Goal: Task Accomplishment & Management: Use online tool/utility

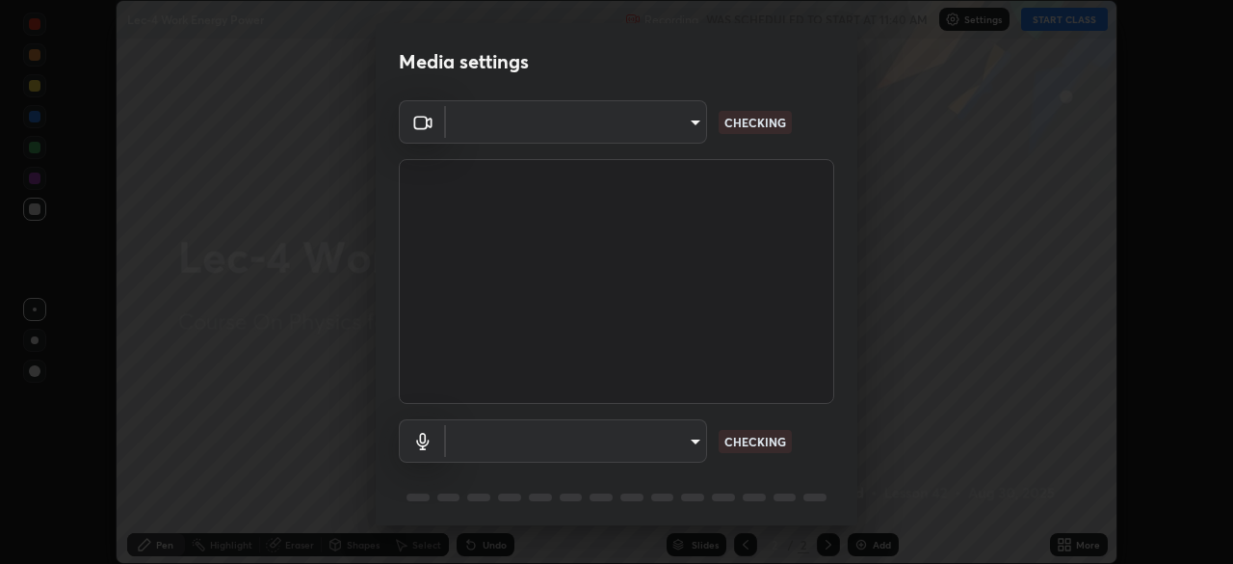
scroll to position [68, 0]
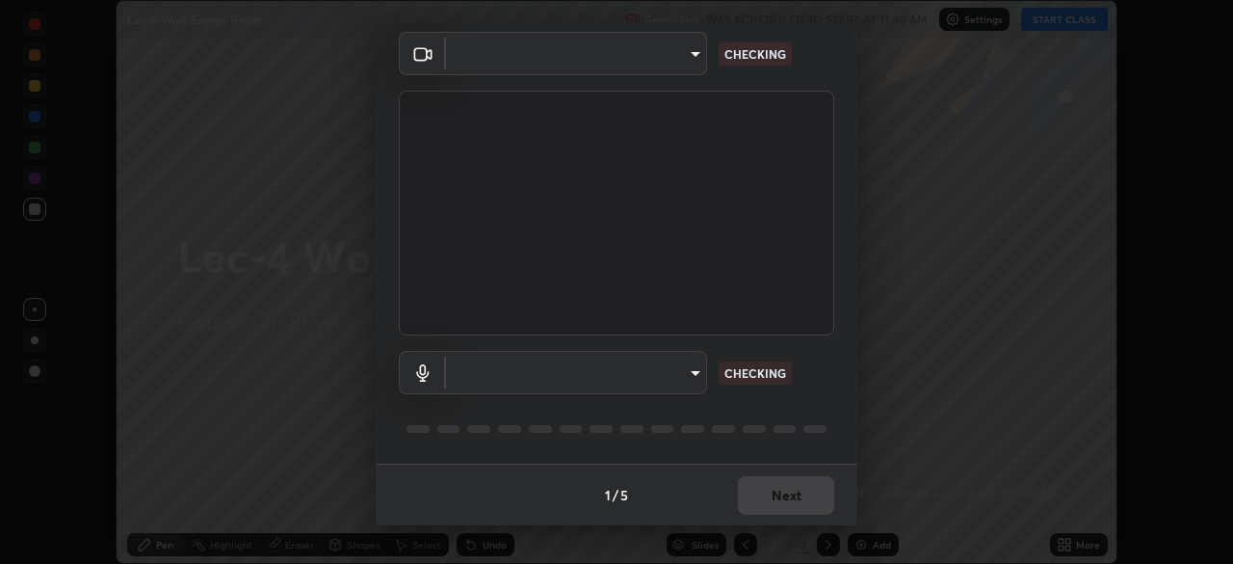
type input "e8b01860e9f4f9cf0b97084f56e189066d3111c6e0cf5993db34b4ae72e26104"
type input "default"
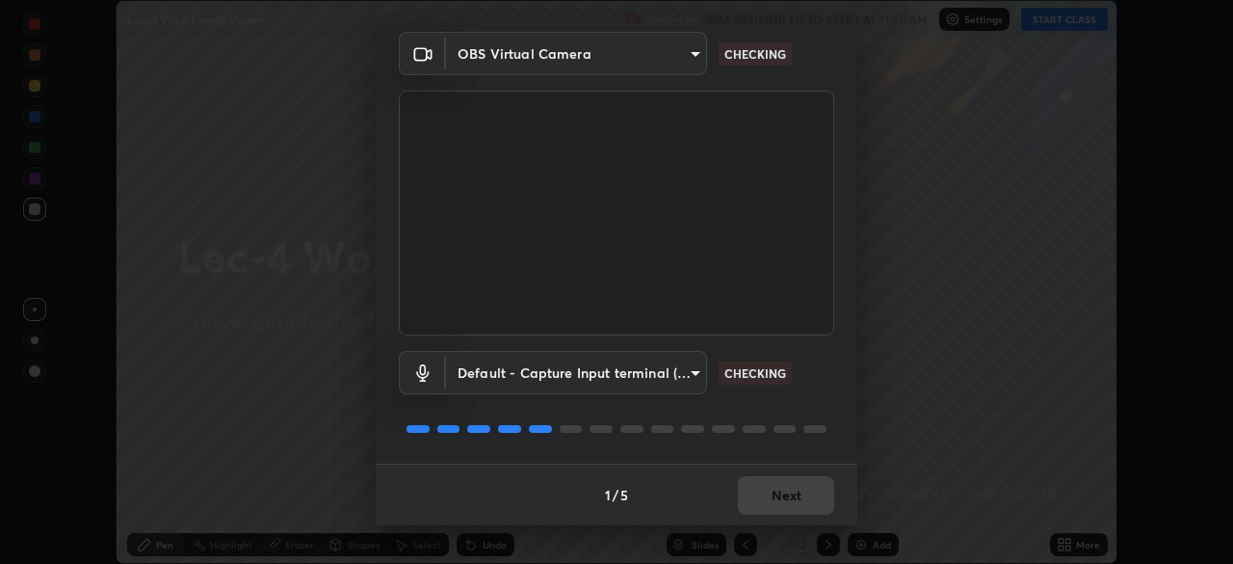
click at [671, 52] on body "Erase all Lec-4 Work Energy Power Recording WAS SCHEDULED TO START AT 11:40 AM …" at bounding box center [616, 282] width 1233 height 564
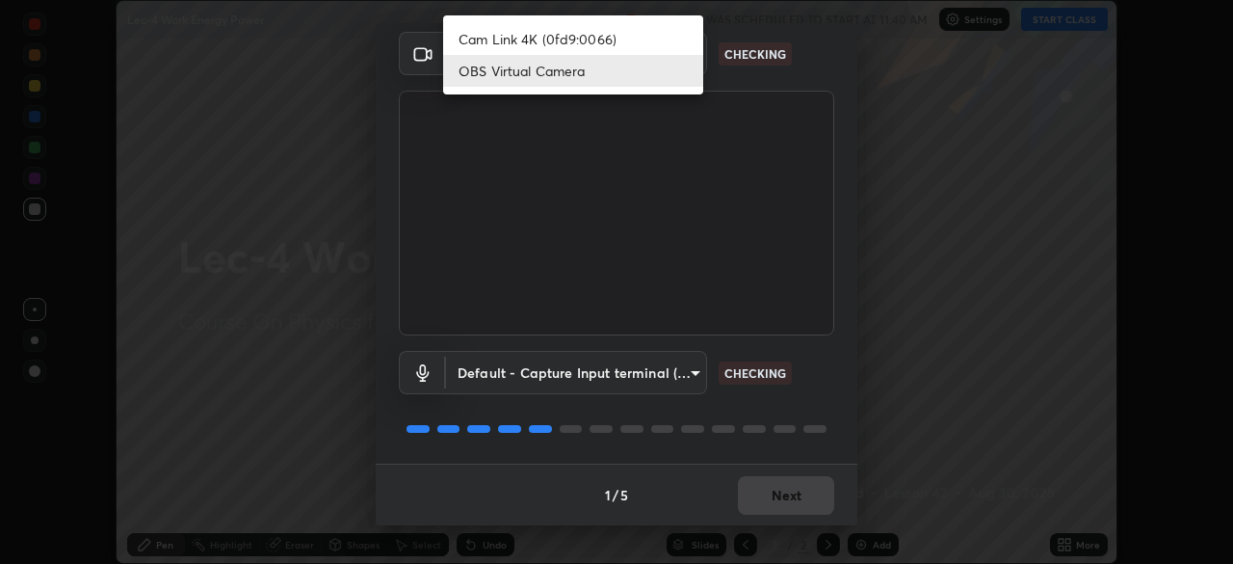
click at [646, 41] on li "Cam Link 4K (0fd9:0066)" at bounding box center [573, 39] width 260 height 32
type input "d06bfa8f304afa3967ea8099af1d7ab49983dfb03d10ec62852b72a31e22bf4d"
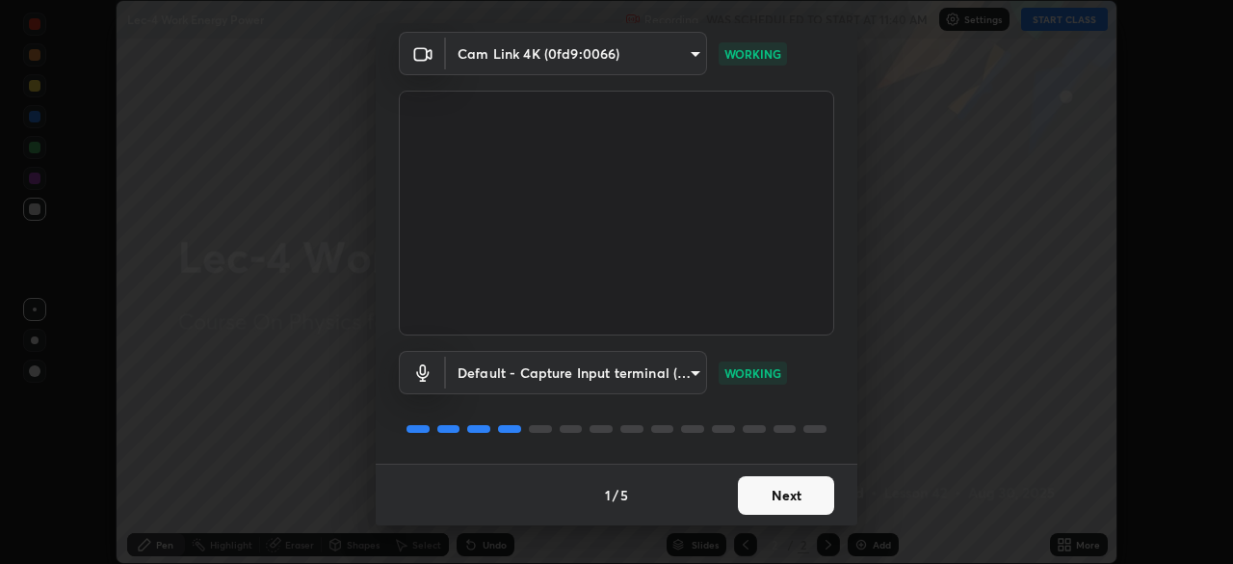
scroll to position [66, 0]
click at [792, 509] on button "Next" at bounding box center [786, 497] width 96 height 39
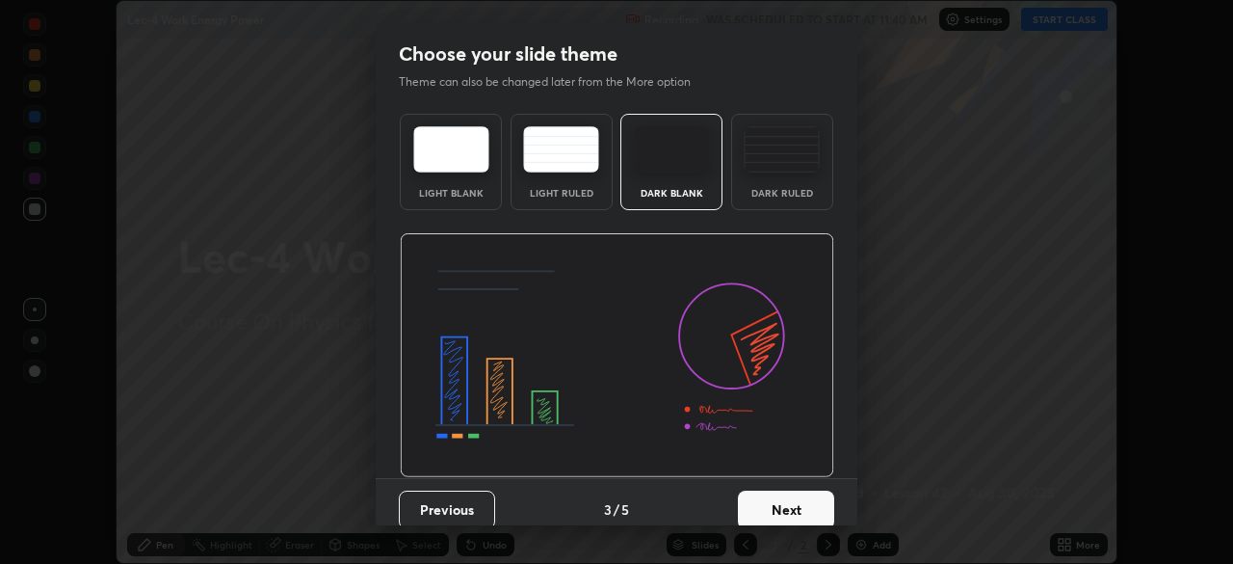
click at [786, 501] on button "Next" at bounding box center [786, 509] width 96 height 39
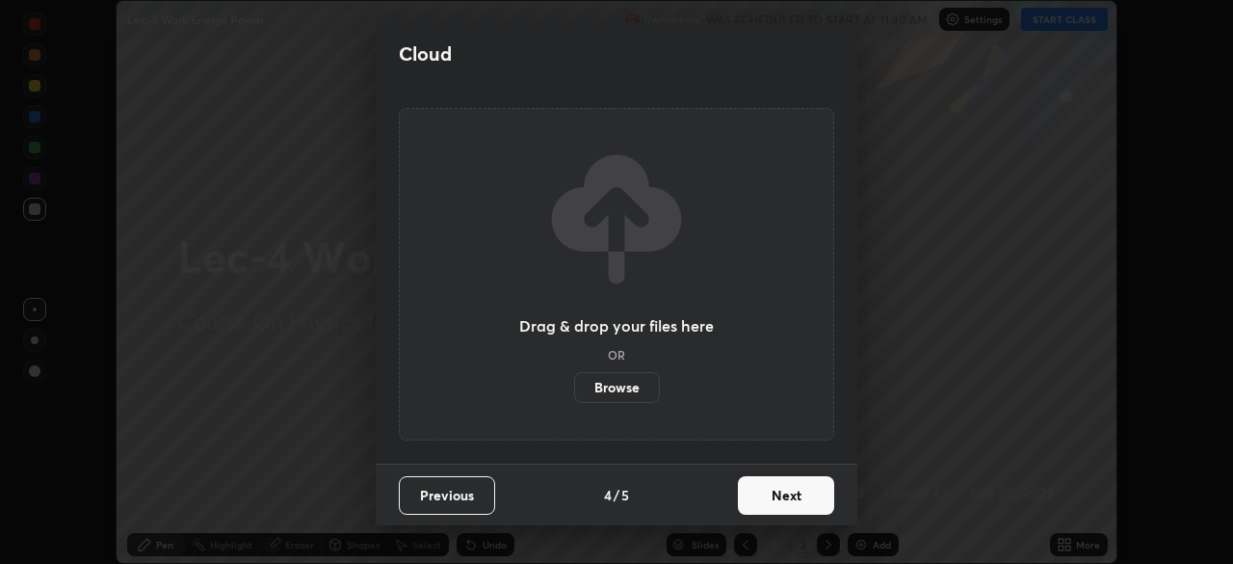
click at [795, 509] on button "Next" at bounding box center [786, 495] width 96 height 39
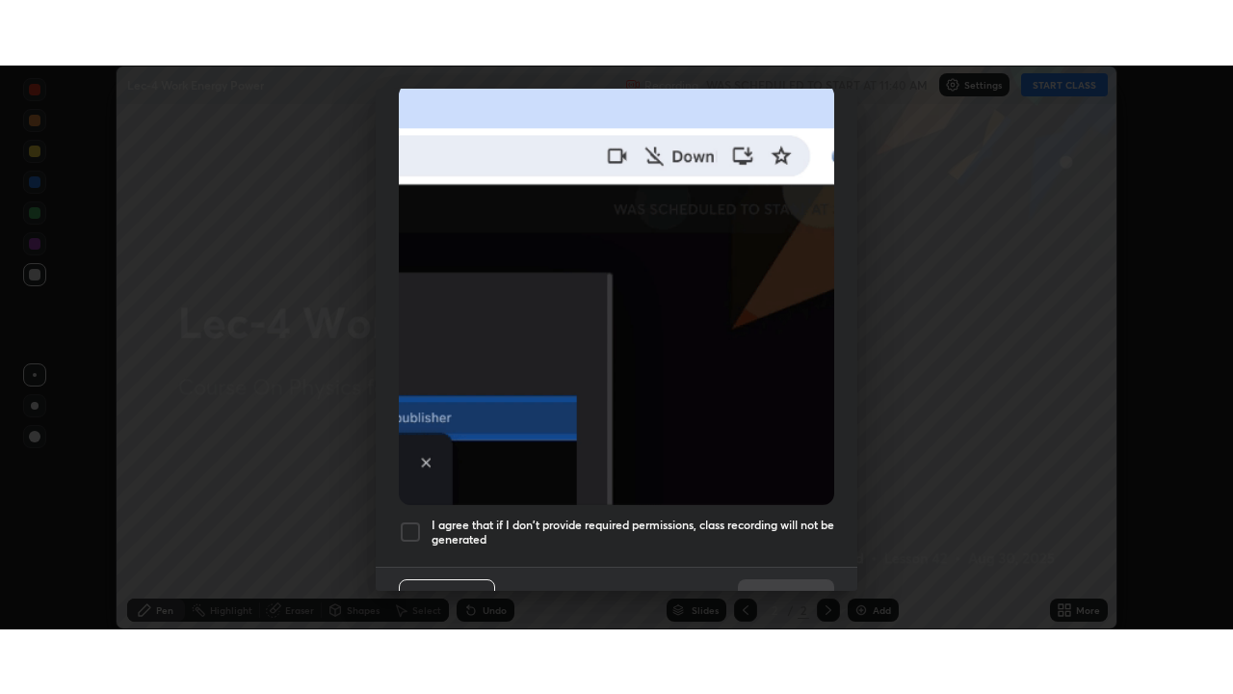
scroll to position [461, 0]
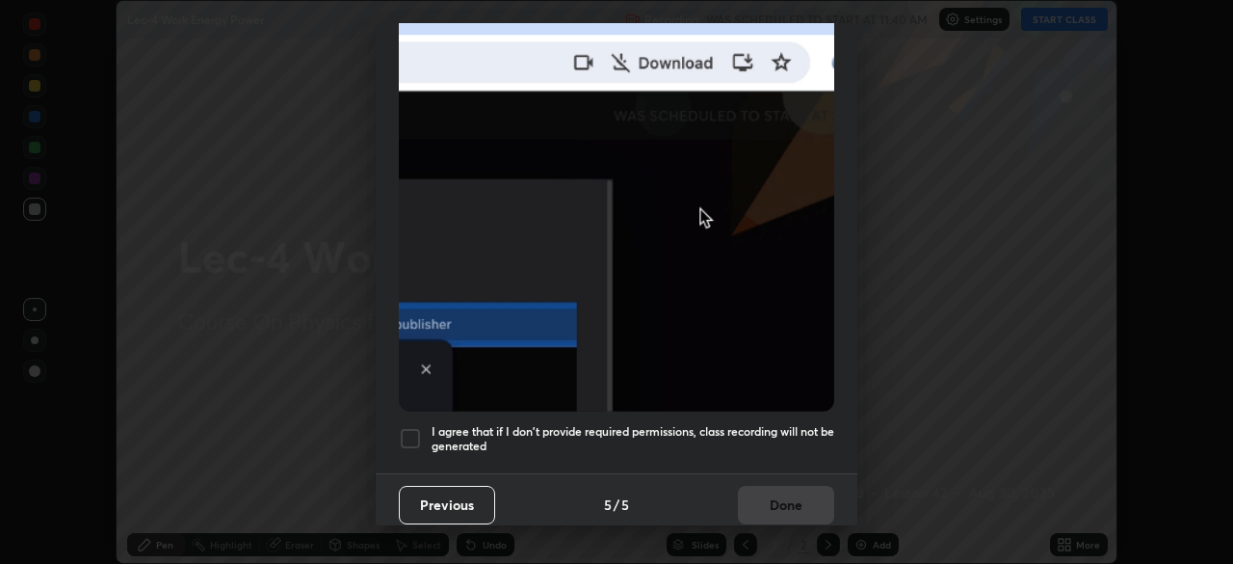
click at [422, 427] on div "I agree that if I don't provide required permissions, class recording will not …" at bounding box center [616, 438] width 435 height 23
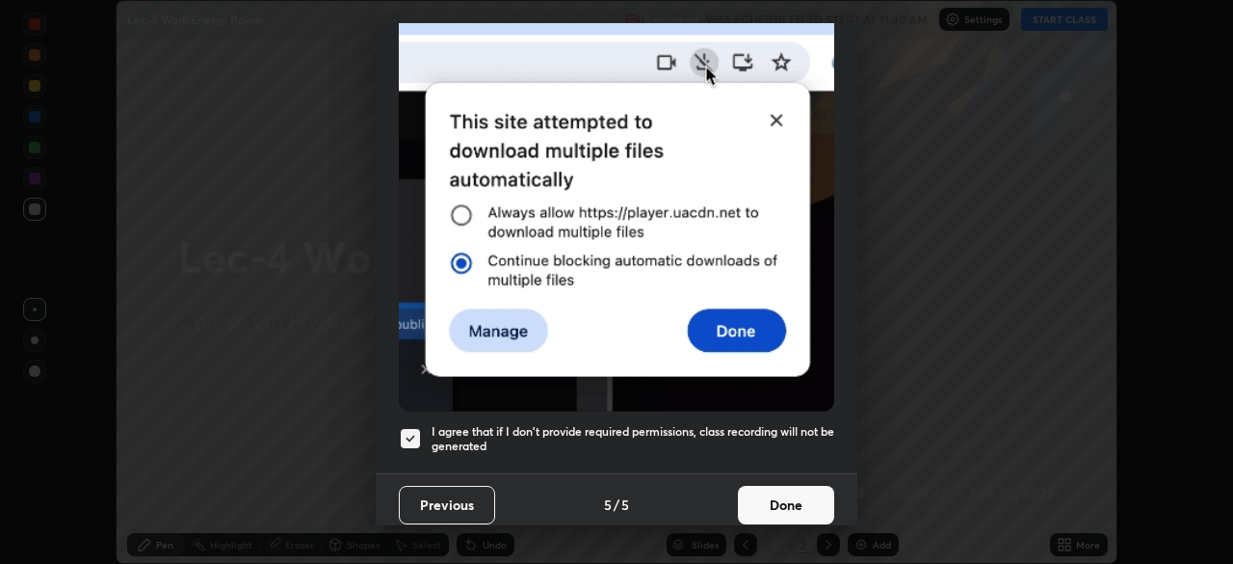
click at [780, 496] on button "Done" at bounding box center [786, 505] width 96 height 39
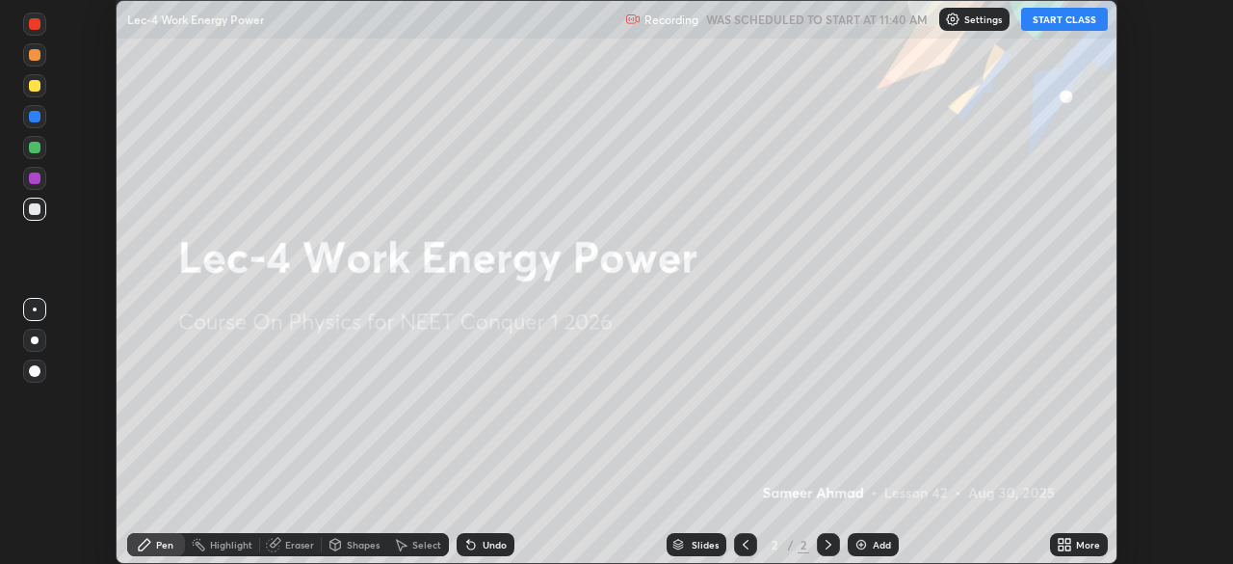
click at [1093, 13] on button "START CLASS" at bounding box center [1064, 19] width 87 height 23
click at [1059, 540] on icon at bounding box center [1061, 541] width 5 height 5
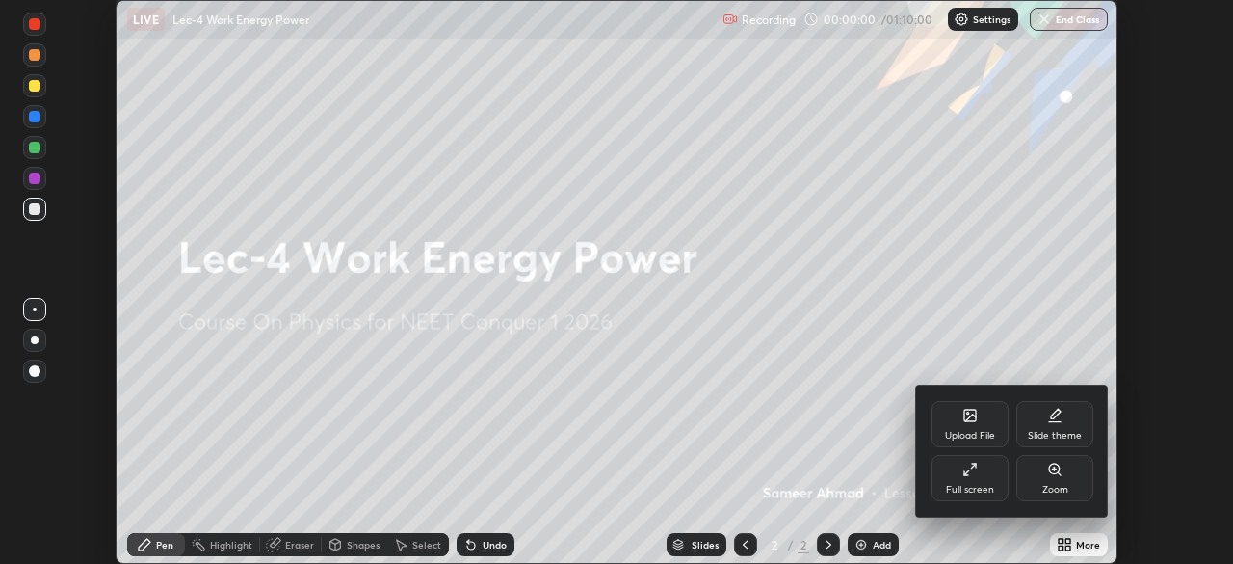
click at [959, 498] on div "Full screen" at bounding box center [970, 478] width 77 height 46
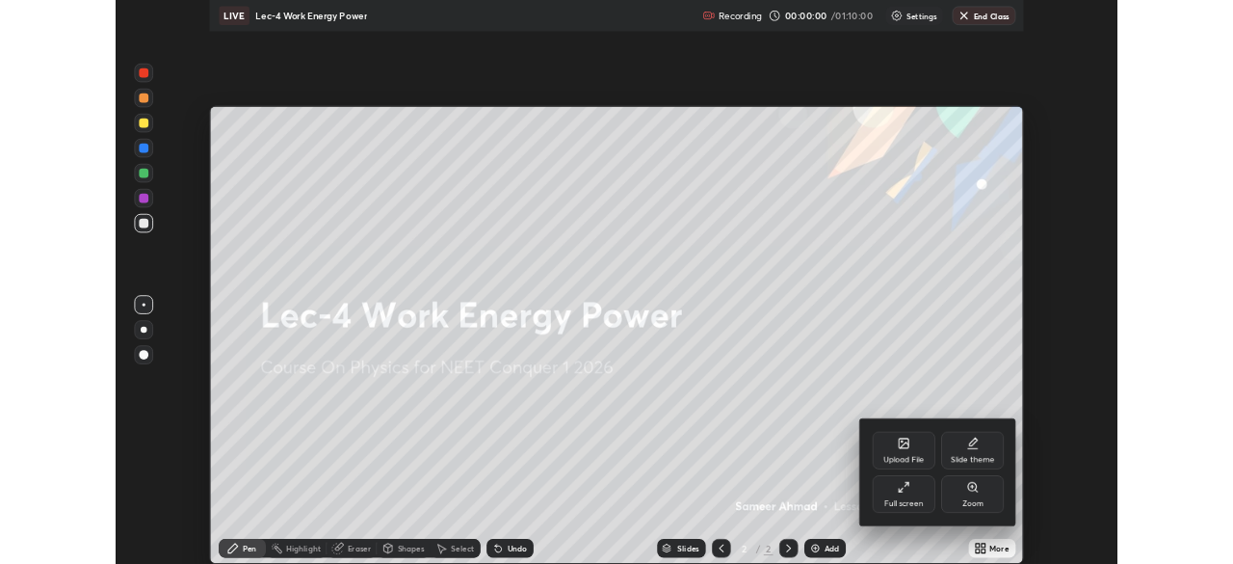
scroll to position [694, 1233]
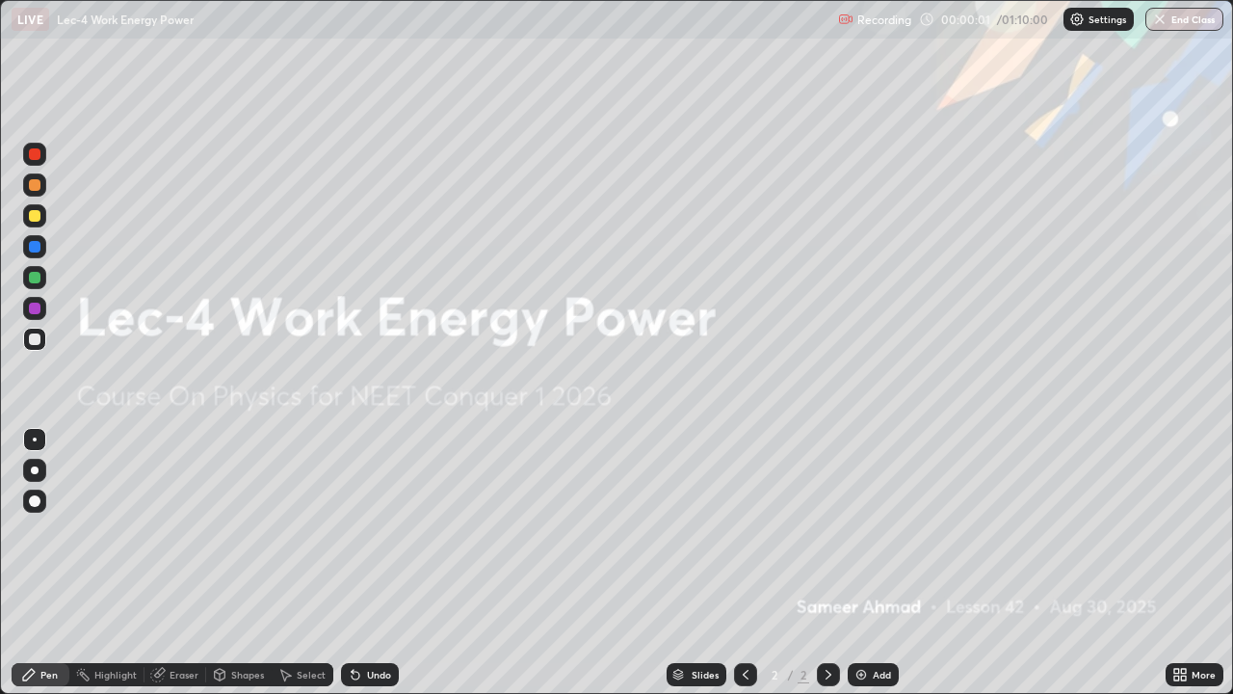
click at [880, 563] on div "Add" at bounding box center [882, 675] width 18 height 10
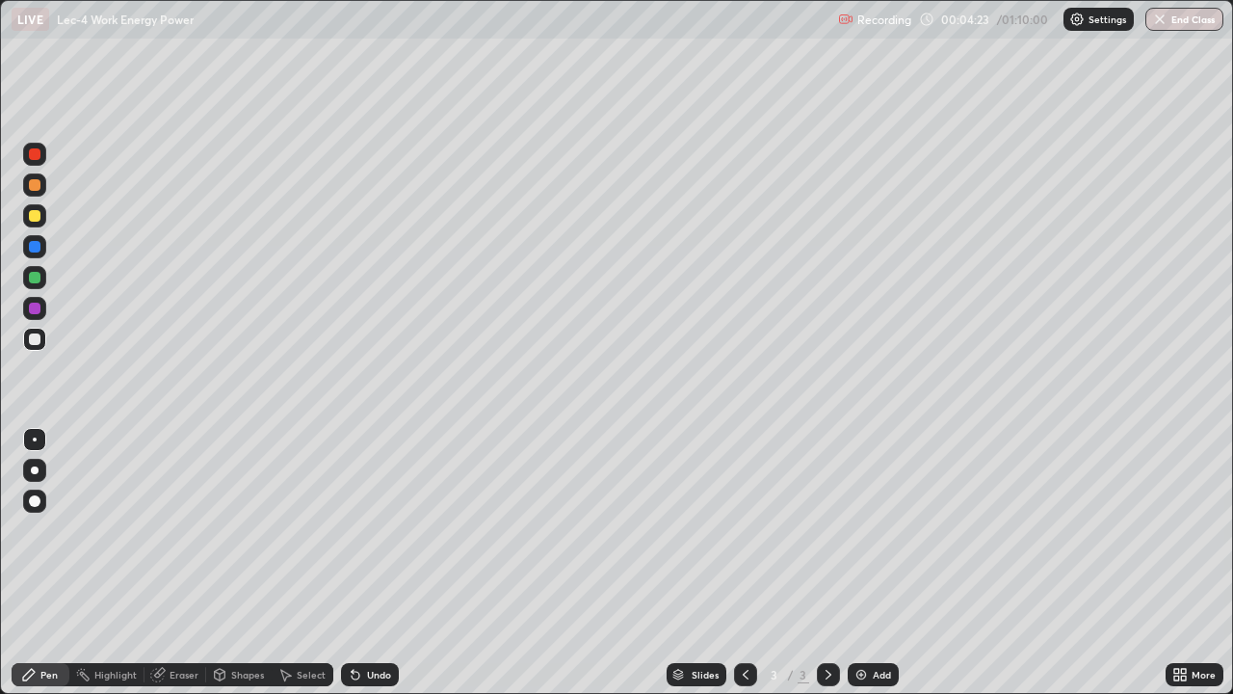
click at [308, 563] on div "Select" at bounding box center [311, 675] width 29 height 10
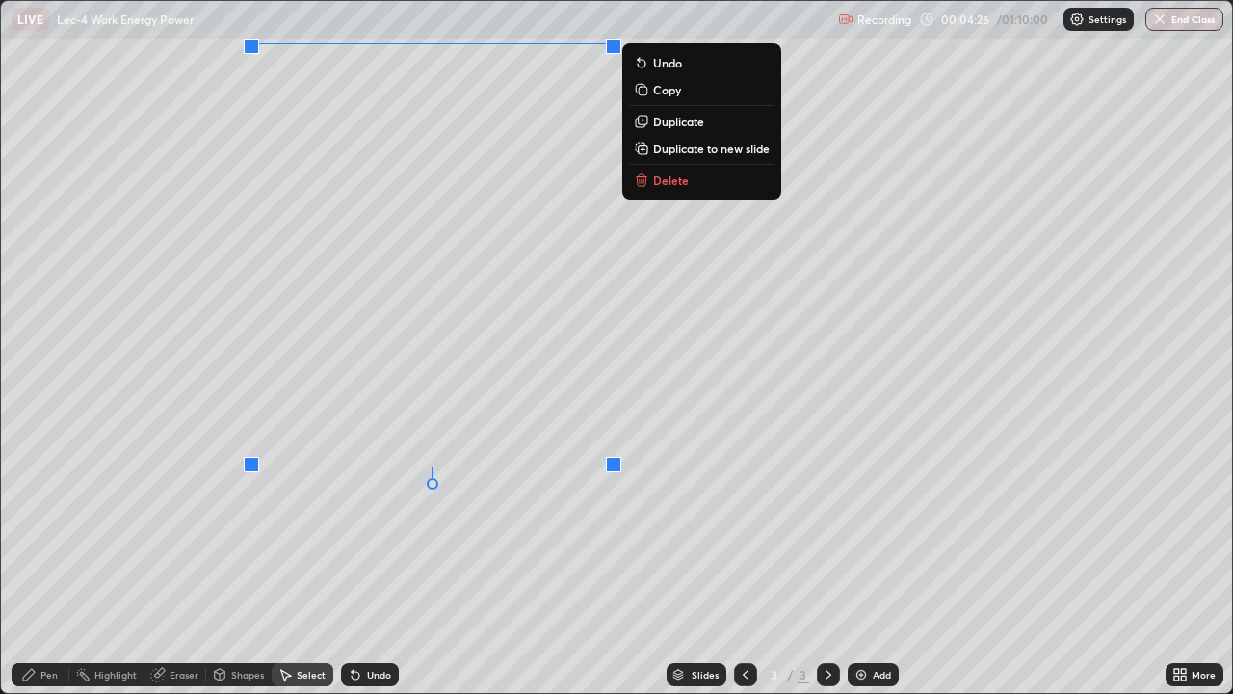
click at [673, 150] on p "Duplicate to new slide" at bounding box center [711, 148] width 117 height 15
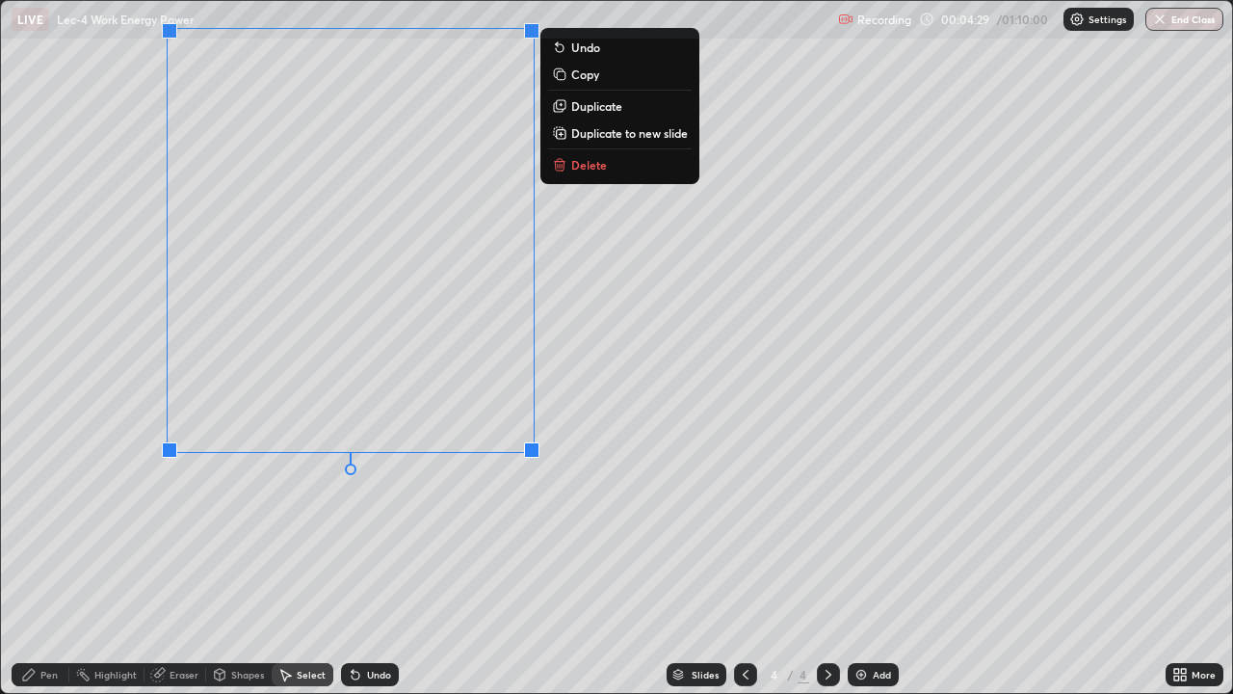
click at [41, 563] on div "Pen" at bounding box center [48, 675] width 17 height 10
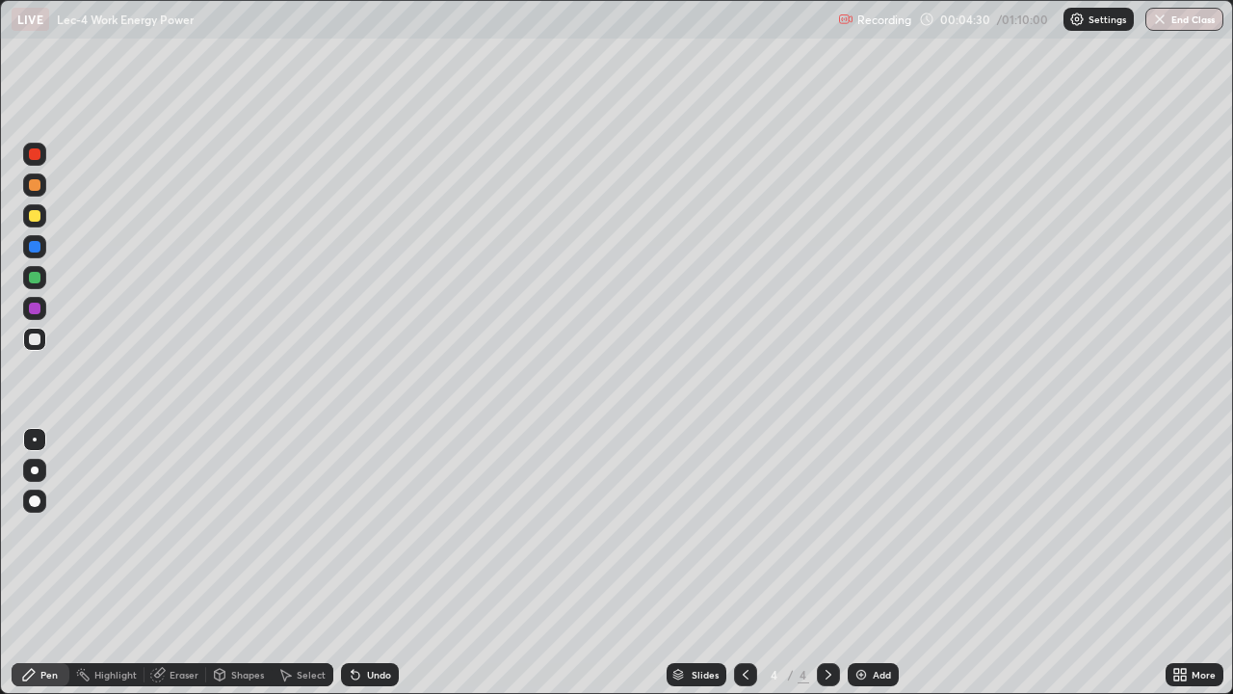
click at [36, 276] on div at bounding box center [35, 278] width 12 height 12
click at [294, 563] on div "Select" at bounding box center [303, 674] width 62 height 23
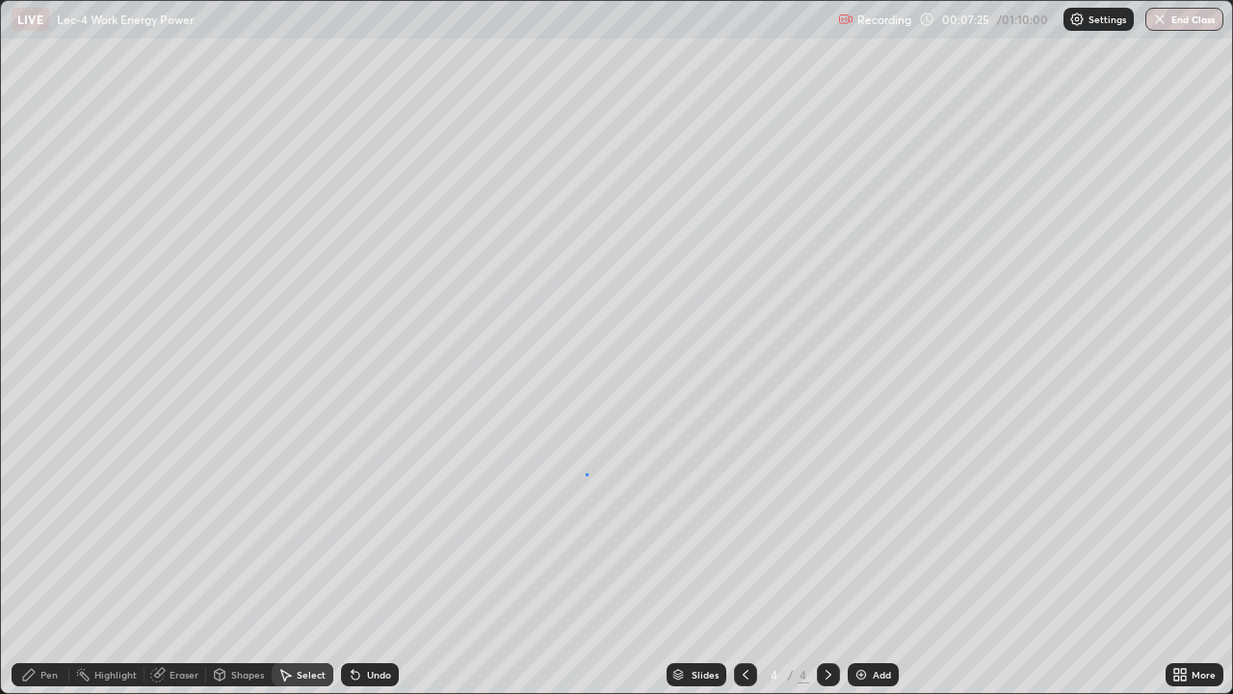
click at [587, 473] on div "0 ° Undo Copy Duplicate Duplicate to new slide Delete" at bounding box center [616, 347] width 1231 height 692
click at [169, 563] on div "Eraser" at bounding box center [176, 674] width 62 height 23
click at [38, 563] on div "Pen" at bounding box center [41, 674] width 58 height 23
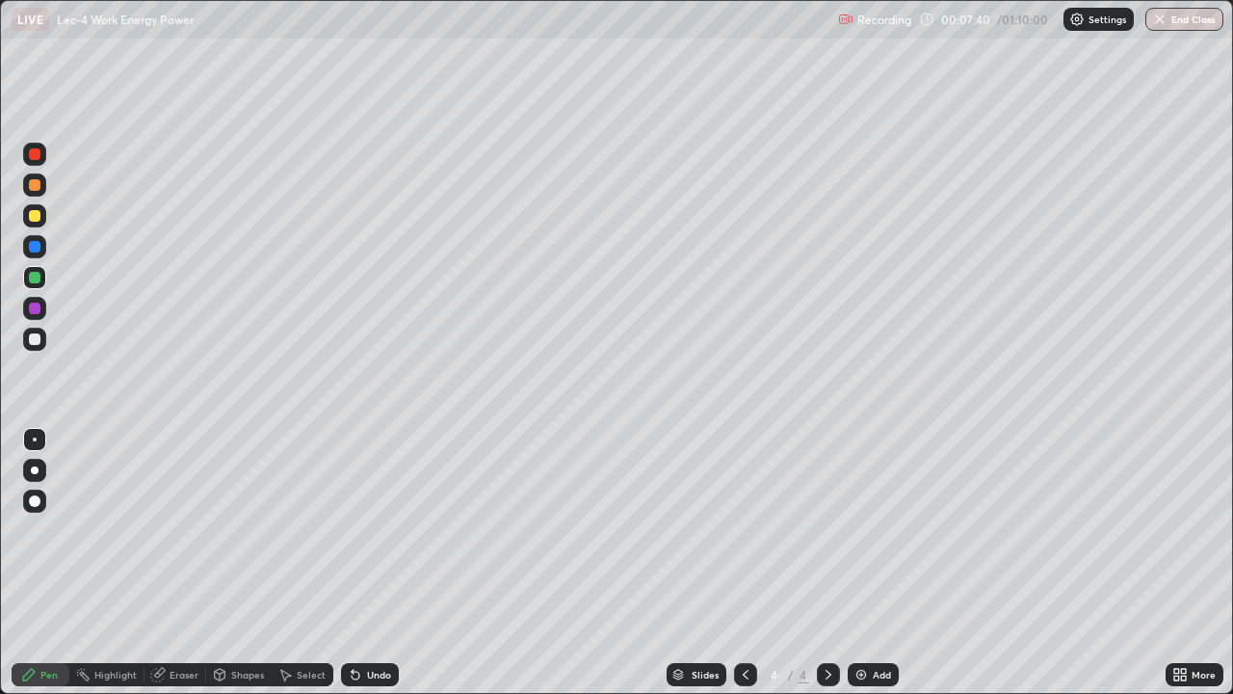
click at [177, 563] on div "Eraser" at bounding box center [184, 675] width 29 height 10
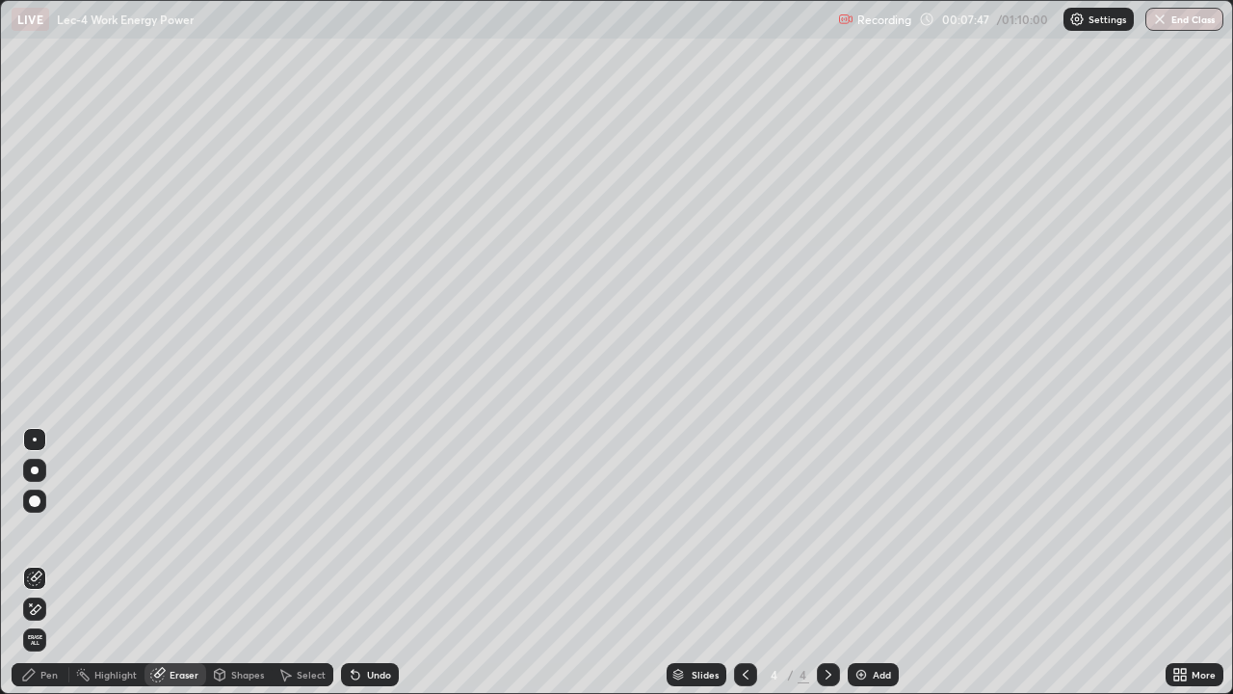
click at [38, 563] on div "Pen" at bounding box center [41, 674] width 58 height 23
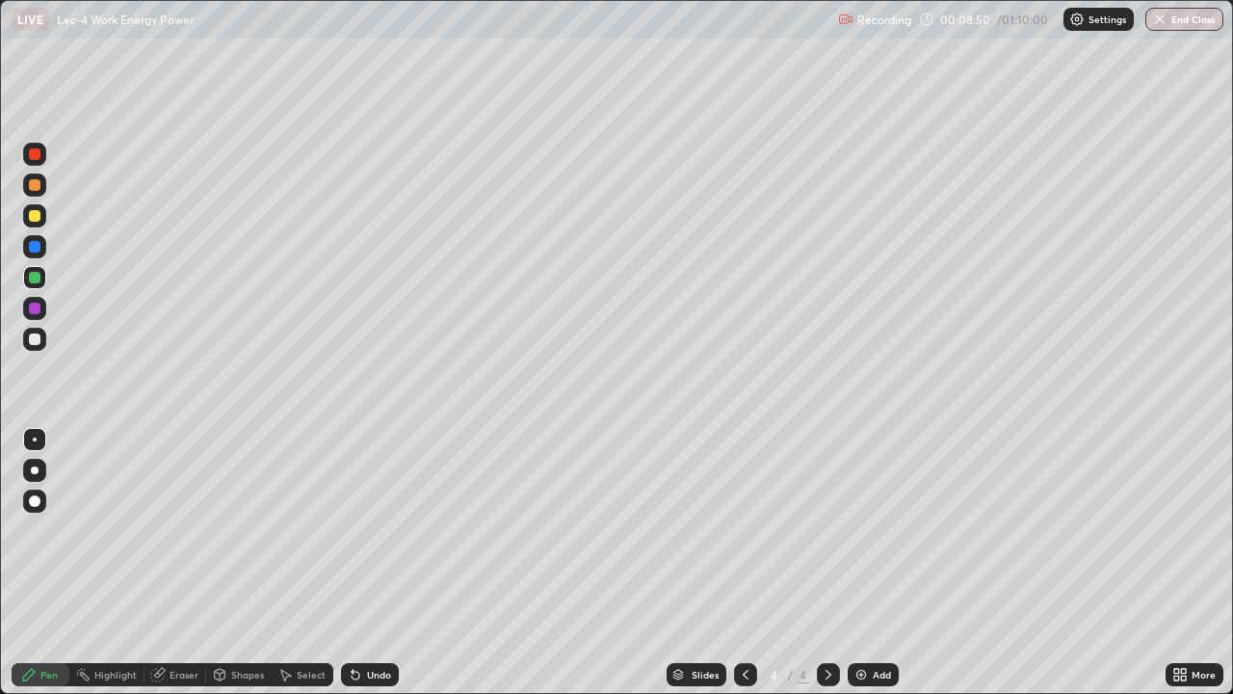
click at [873, 563] on div "Add" at bounding box center [882, 675] width 18 height 10
click at [170, 563] on div "Eraser" at bounding box center [184, 675] width 29 height 10
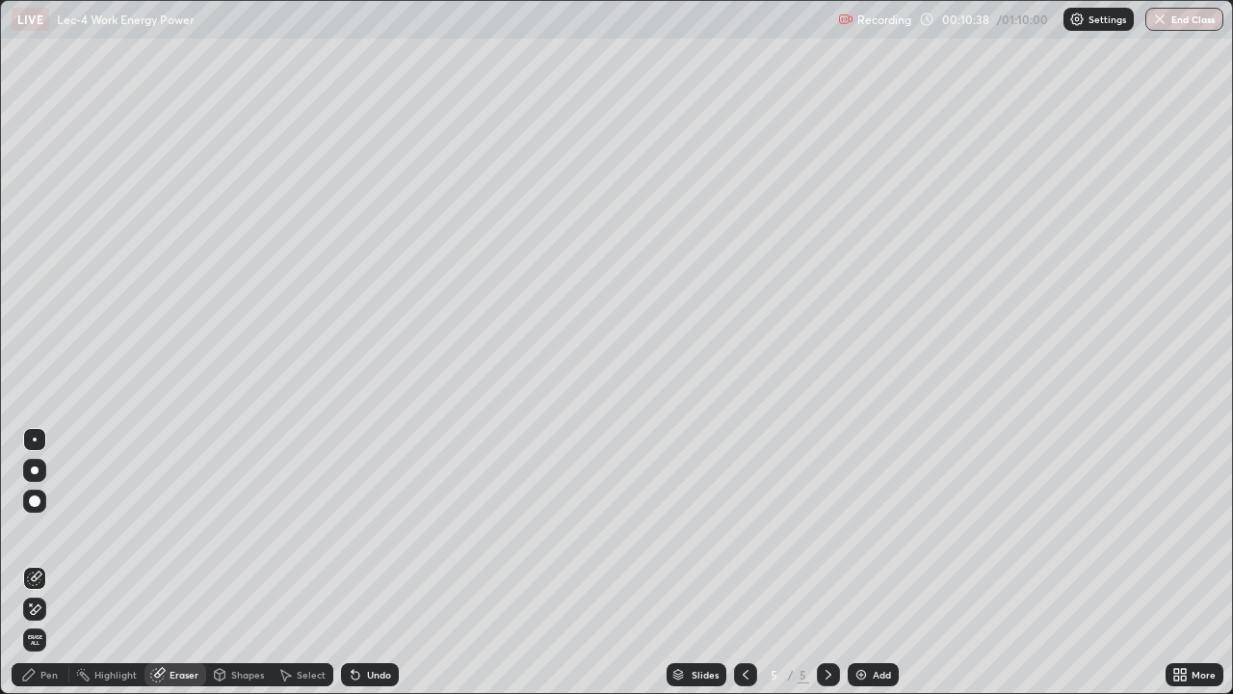
click at [35, 563] on icon at bounding box center [28, 674] width 15 height 15
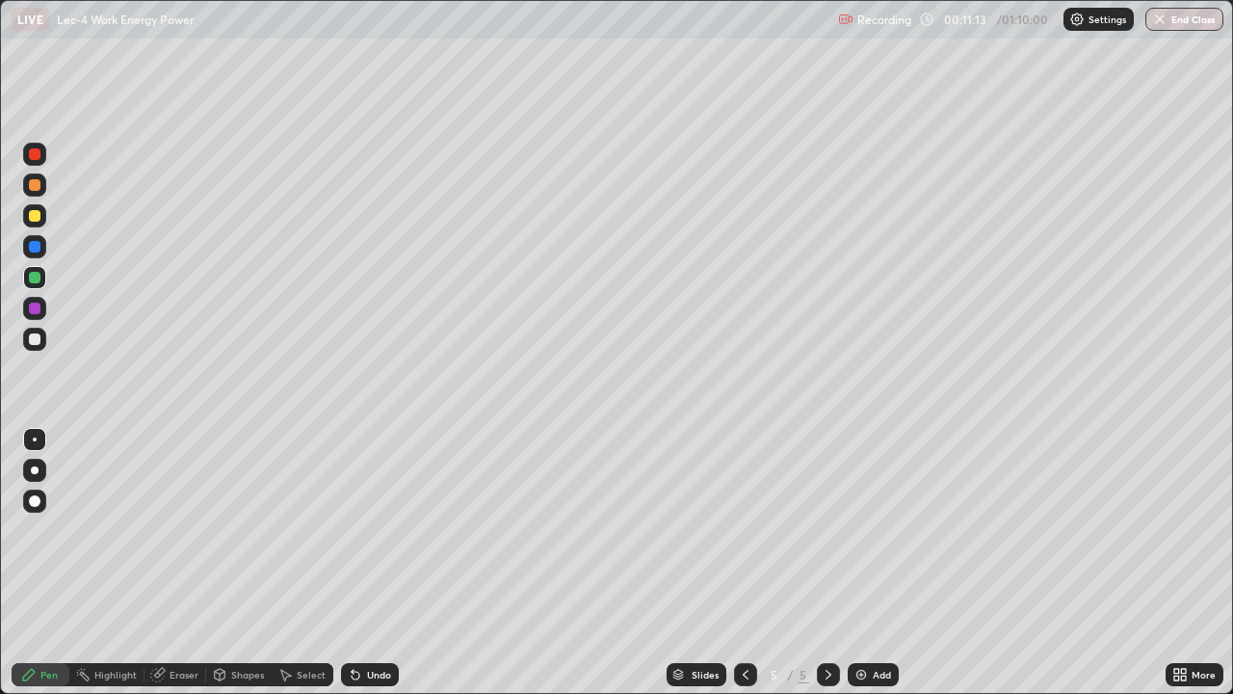
click at [179, 563] on div "Eraser" at bounding box center [184, 675] width 29 height 10
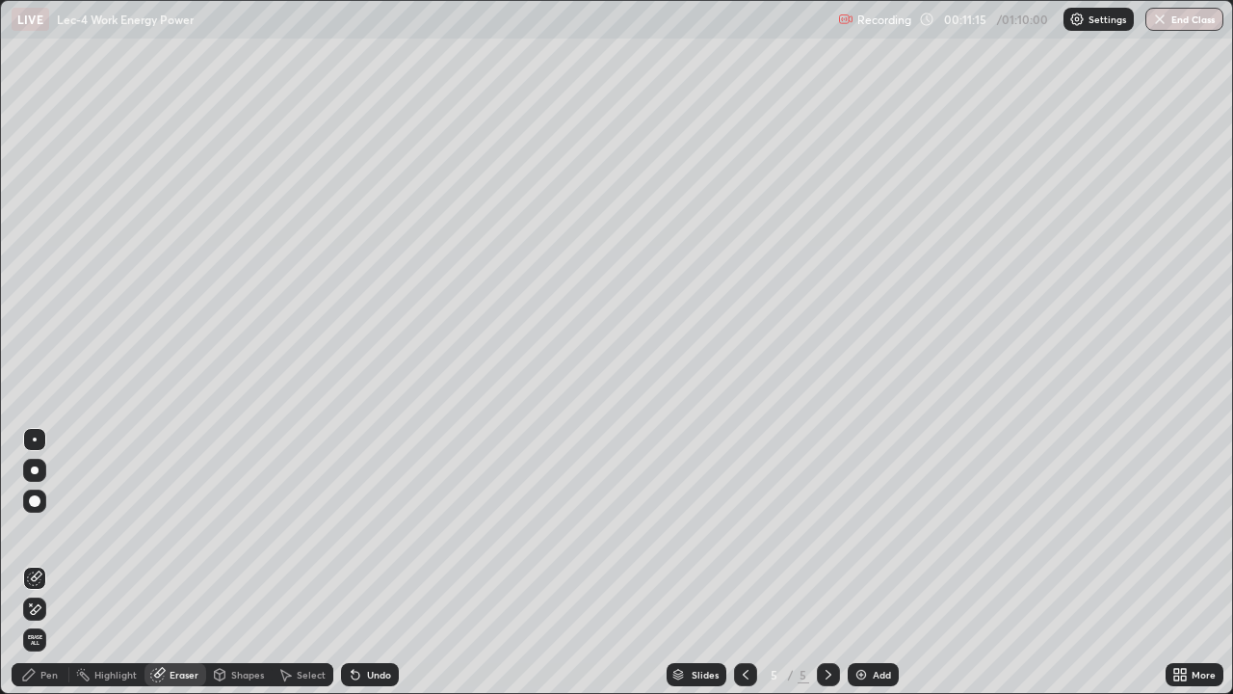
click at [47, 563] on div "Pen" at bounding box center [48, 675] width 17 height 10
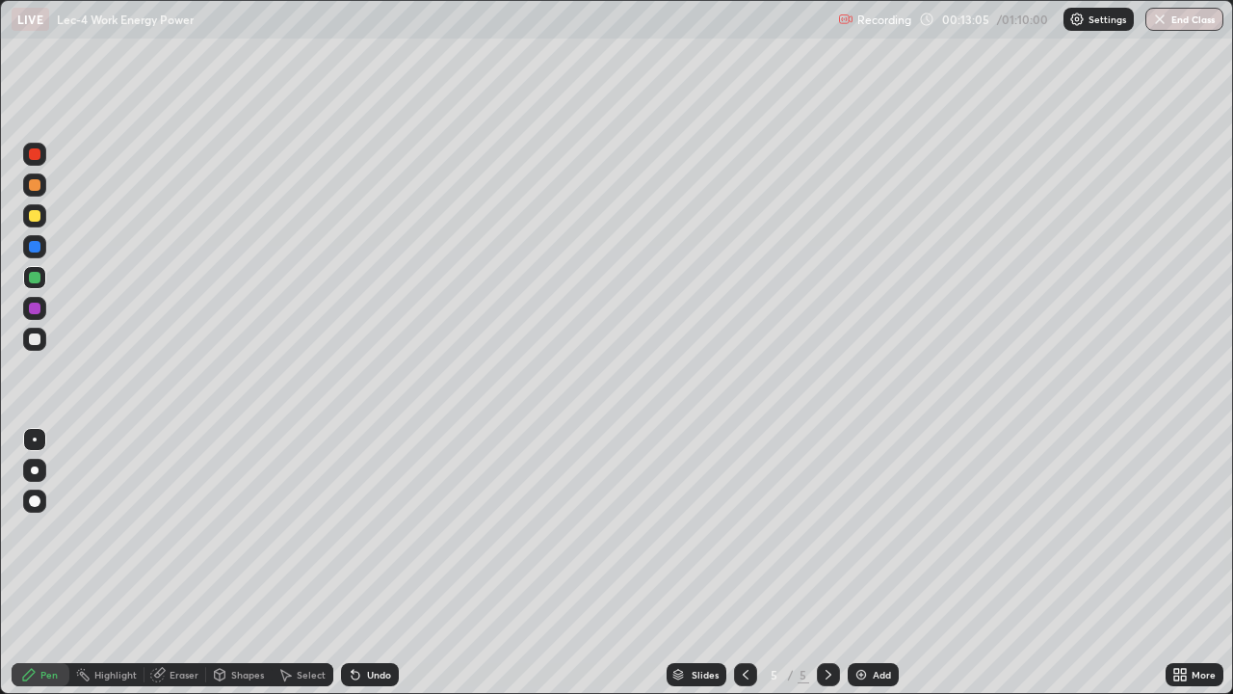
click at [879, 563] on div "Add" at bounding box center [882, 675] width 18 height 10
click at [35, 343] on div at bounding box center [35, 339] width 12 height 12
click at [36, 282] on div at bounding box center [35, 278] width 12 height 12
click at [39, 340] on div at bounding box center [35, 339] width 12 height 12
click at [371, 563] on div "Undo" at bounding box center [379, 675] width 24 height 10
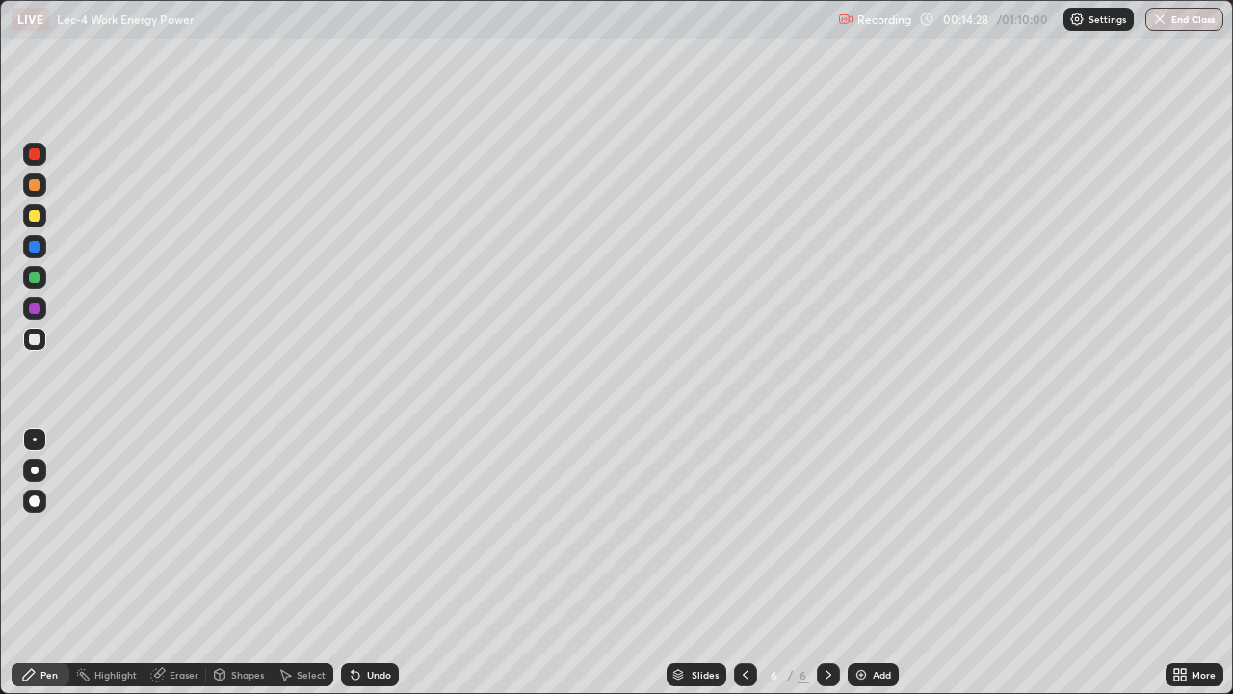
click at [380, 563] on div "Undo" at bounding box center [379, 675] width 24 height 10
click at [382, 563] on div "Undo" at bounding box center [379, 675] width 24 height 10
click at [375, 563] on div "Undo" at bounding box center [379, 675] width 24 height 10
click at [376, 563] on div "Undo" at bounding box center [379, 675] width 24 height 10
click at [370, 563] on div "Undo" at bounding box center [370, 674] width 58 height 23
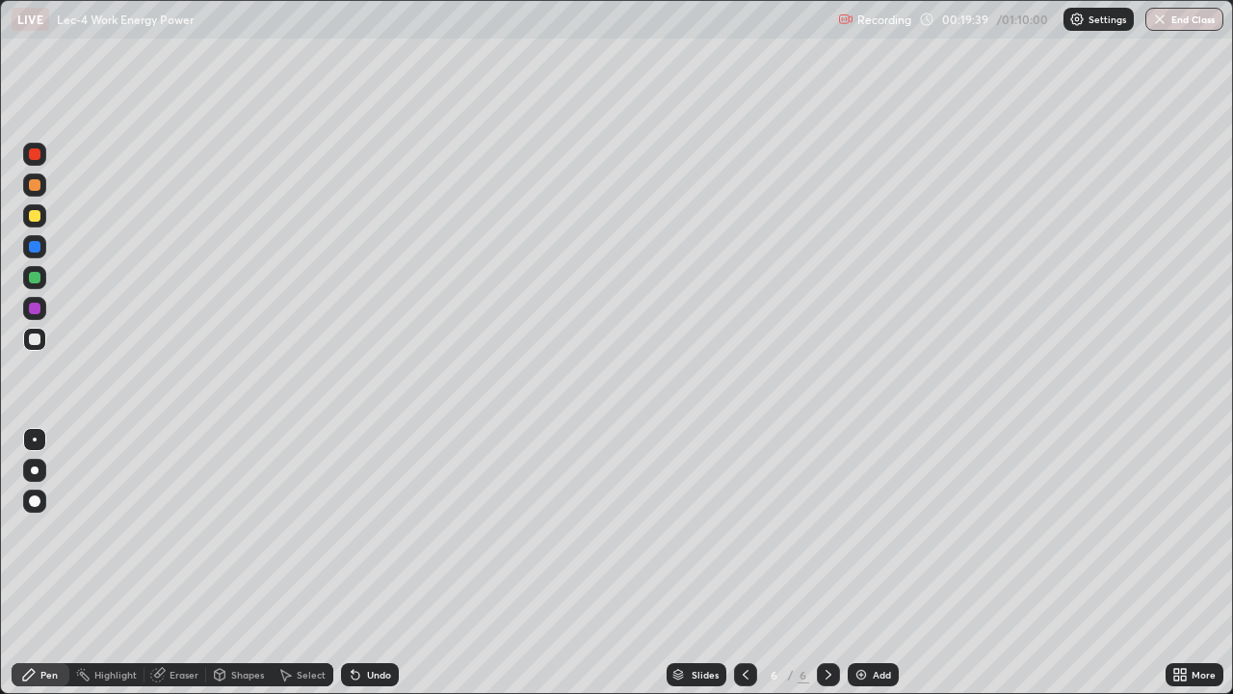
click at [366, 563] on div "Undo" at bounding box center [370, 674] width 58 height 23
click at [369, 563] on div "Undo" at bounding box center [370, 674] width 58 height 23
click at [370, 563] on div "Undo" at bounding box center [370, 674] width 58 height 23
click at [367, 563] on div "Undo" at bounding box center [370, 674] width 58 height 23
click at [369, 563] on div "Undo" at bounding box center [370, 674] width 58 height 23
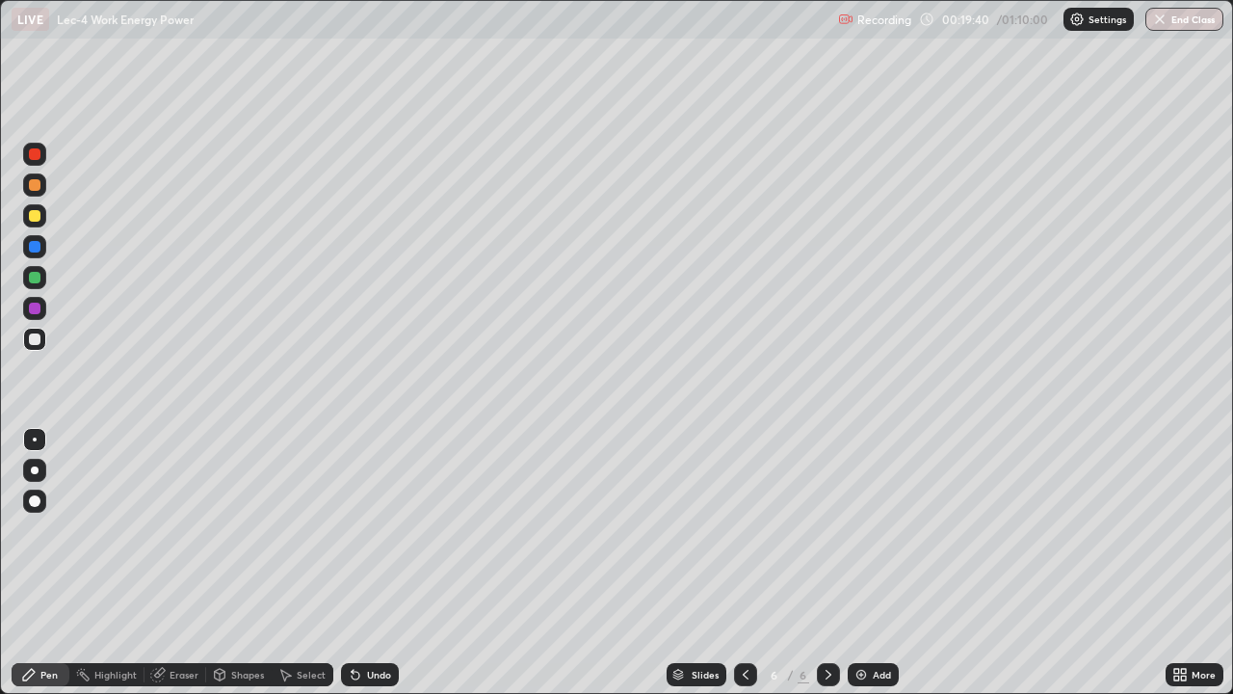
click at [366, 563] on div "Undo" at bounding box center [370, 674] width 58 height 23
click at [370, 563] on div "Undo" at bounding box center [370, 674] width 58 height 23
click at [368, 563] on div "Undo" at bounding box center [370, 674] width 58 height 23
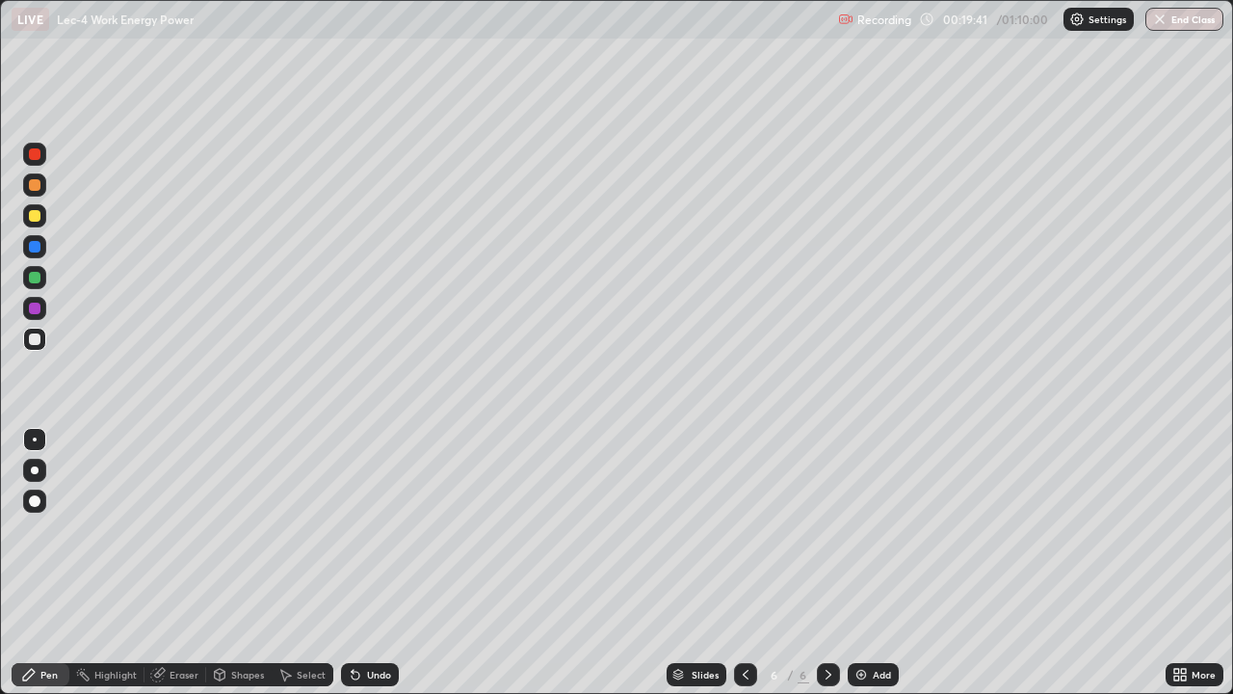
click at [370, 563] on div "Undo" at bounding box center [370, 674] width 58 height 23
click at [366, 563] on div "Undo" at bounding box center [370, 674] width 58 height 23
click at [368, 563] on div "Undo" at bounding box center [370, 674] width 58 height 23
click at [367, 563] on div "Undo" at bounding box center [370, 674] width 58 height 23
click at [366, 563] on div "Undo" at bounding box center [370, 674] width 58 height 23
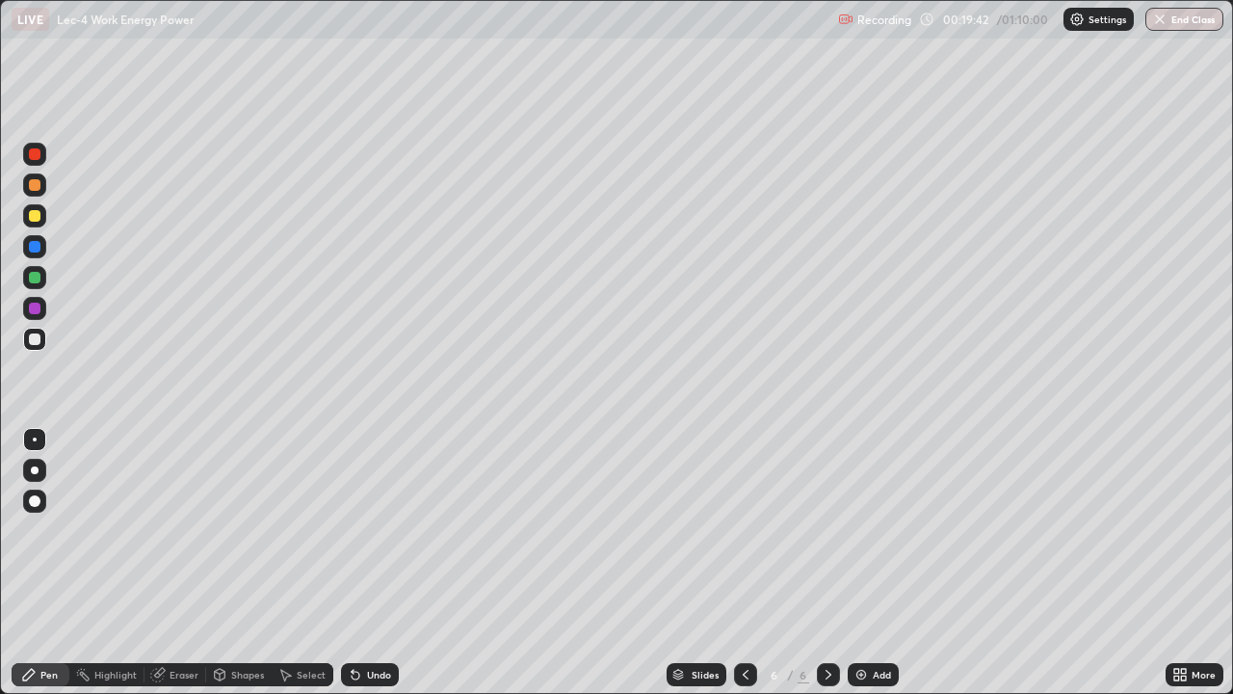
click at [366, 563] on div "Undo" at bounding box center [370, 674] width 58 height 23
click at [363, 563] on div "Undo" at bounding box center [370, 674] width 58 height 23
click at [364, 563] on div "Undo" at bounding box center [370, 674] width 58 height 23
click at [362, 563] on div "Undo" at bounding box center [370, 674] width 58 height 23
click at [297, 563] on div "Select" at bounding box center [311, 675] width 29 height 10
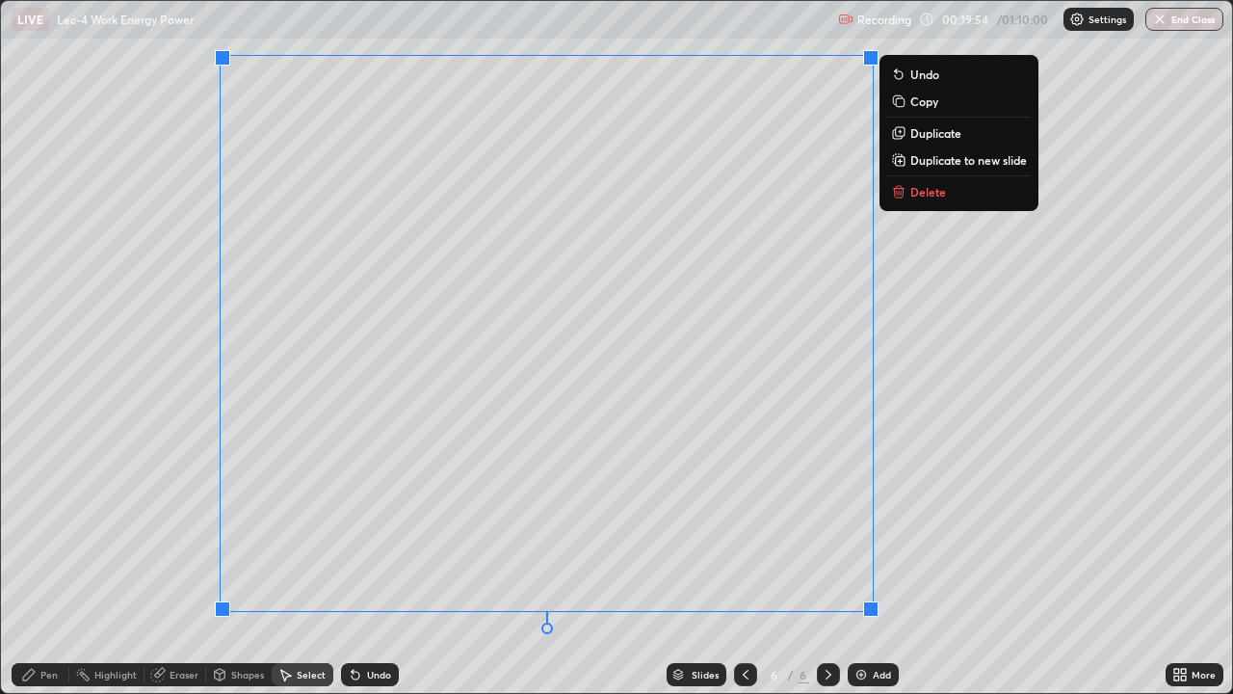
click at [935, 162] on p "Duplicate to new slide" at bounding box center [968, 159] width 117 height 15
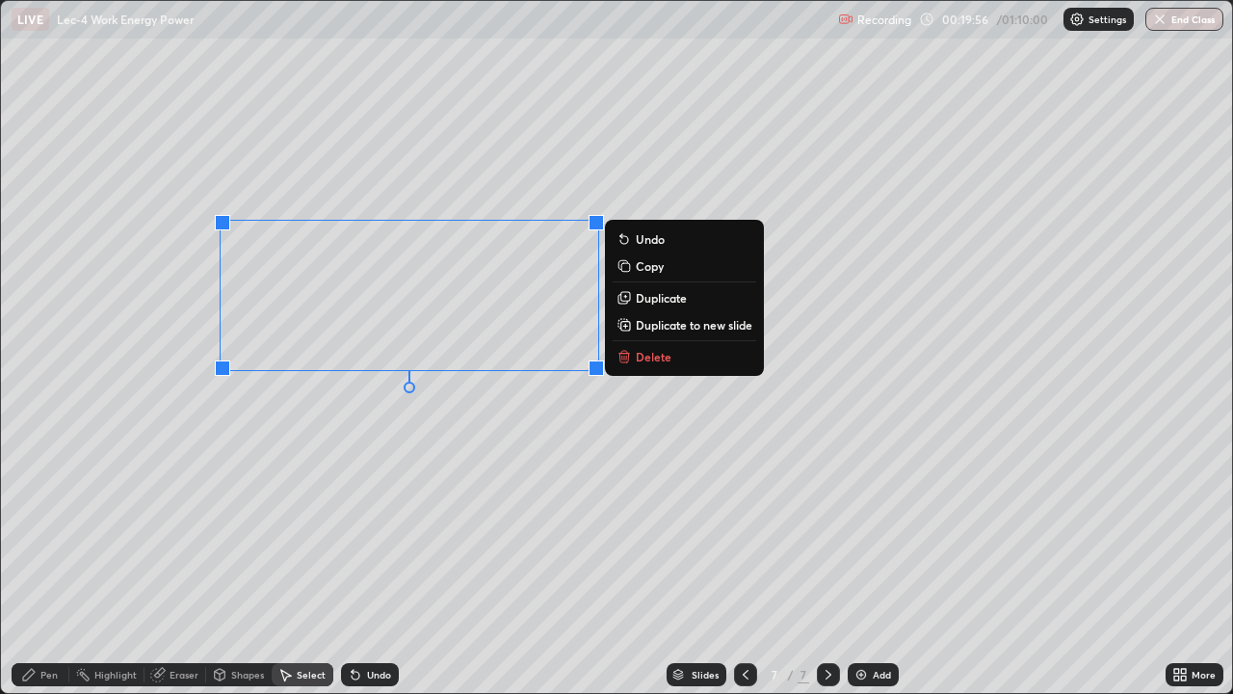
click at [649, 355] on p "Delete" at bounding box center [654, 356] width 36 height 15
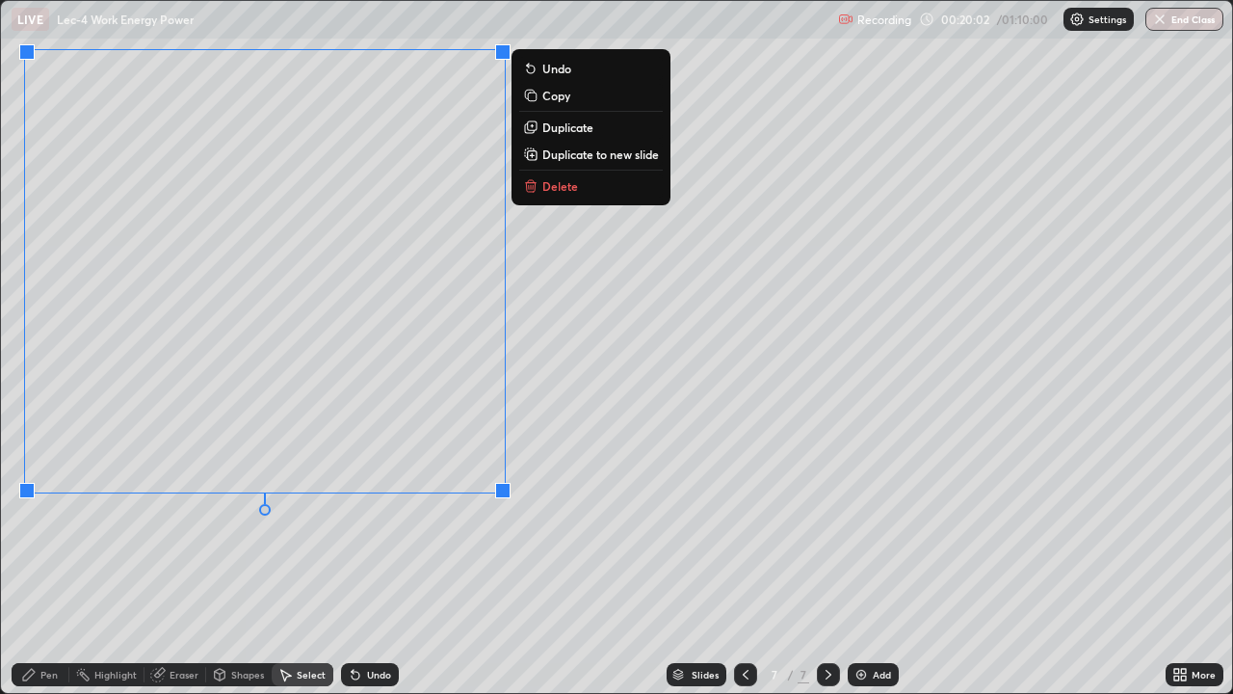
click at [32, 563] on icon at bounding box center [29, 675] width 12 height 12
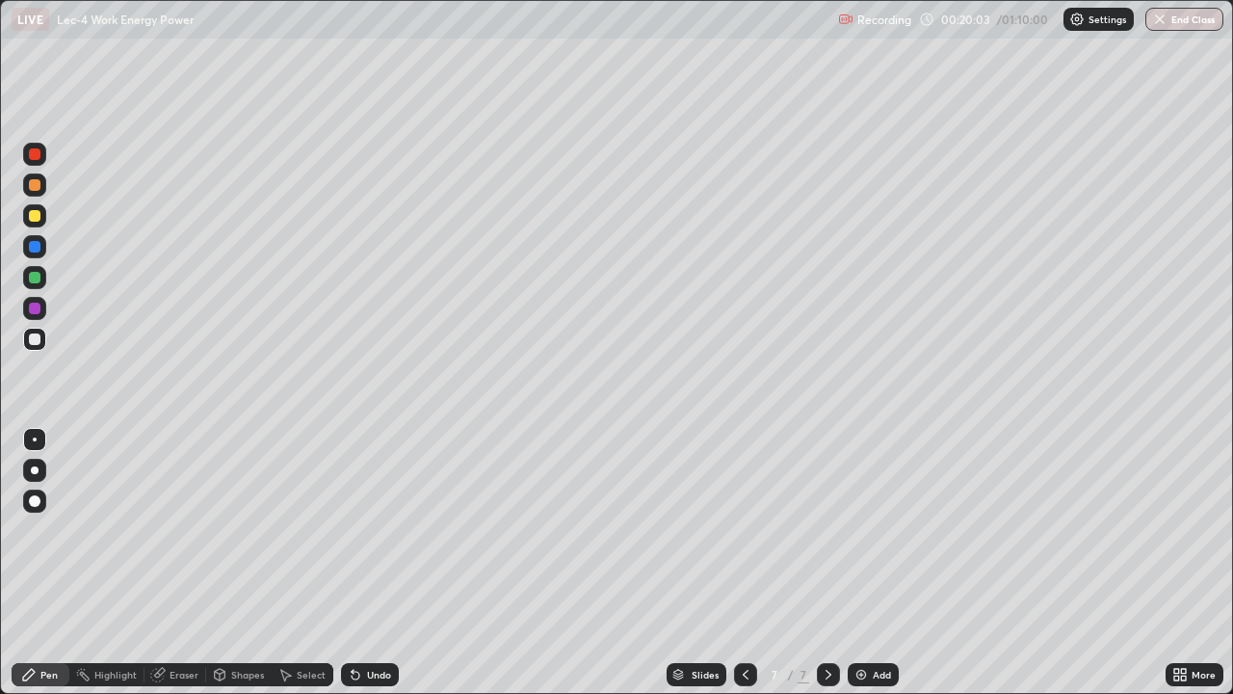
click at [29, 278] on div at bounding box center [35, 278] width 12 height 12
click at [866, 563] on img at bounding box center [861, 674] width 15 height 15
click at [36, 336] on div at bounding box center [35, 339] width 12 height 12
click at [164, 563] on icon at bounding box center [157, 674] width 15 height 15
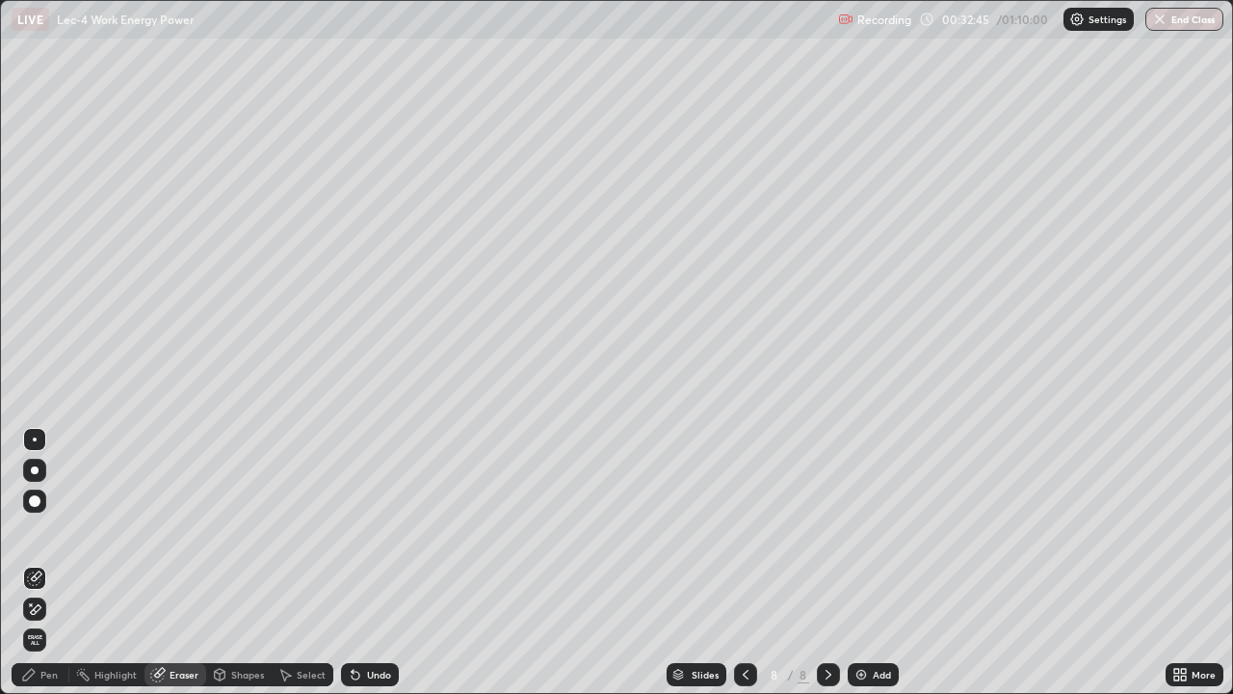
click at [46, 563] on div "Pen" at bounding box center [48, 675] width 17 height 10
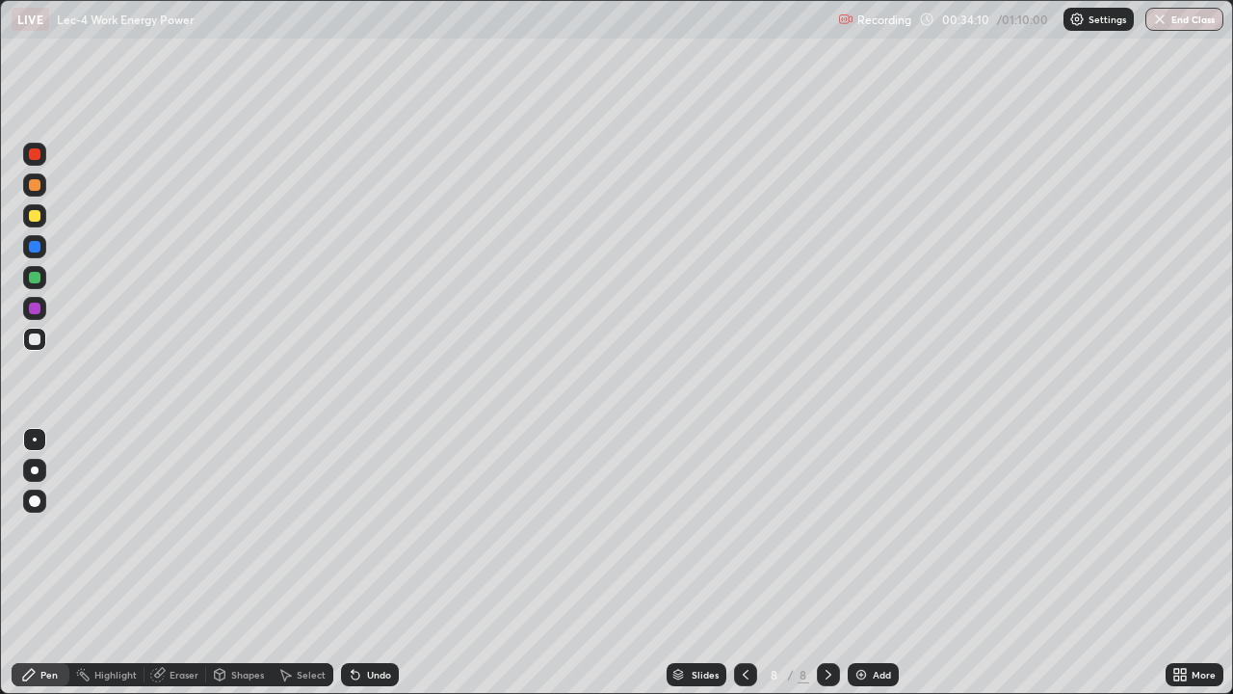
click at [873, 563] on div "Add" at bounding box center [882, 675] width 18 height 10
click at [35, 338] on div at bounding box center [35, 339] width 12 height 12
click at [171, 563] on div "Eraser" at bounding box center [184, 675] width 29 height 10
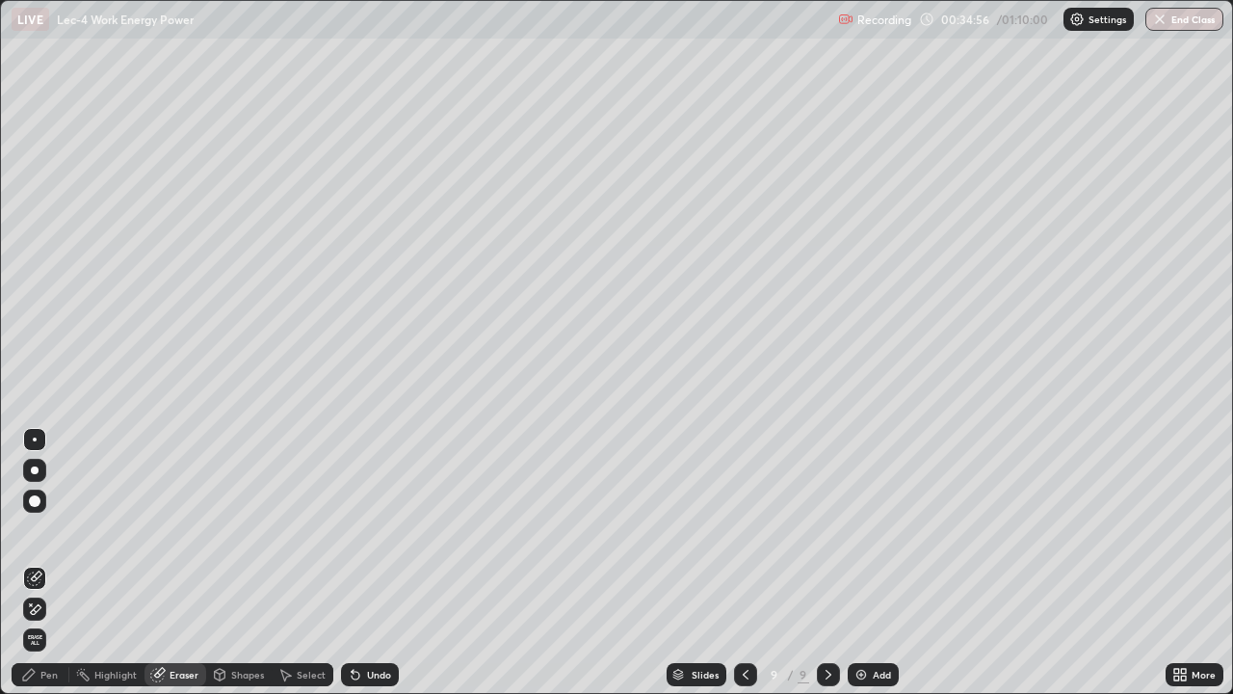
click at [42, 563] on div "Pen" at bounding box center [41, 674] width 58 height 23
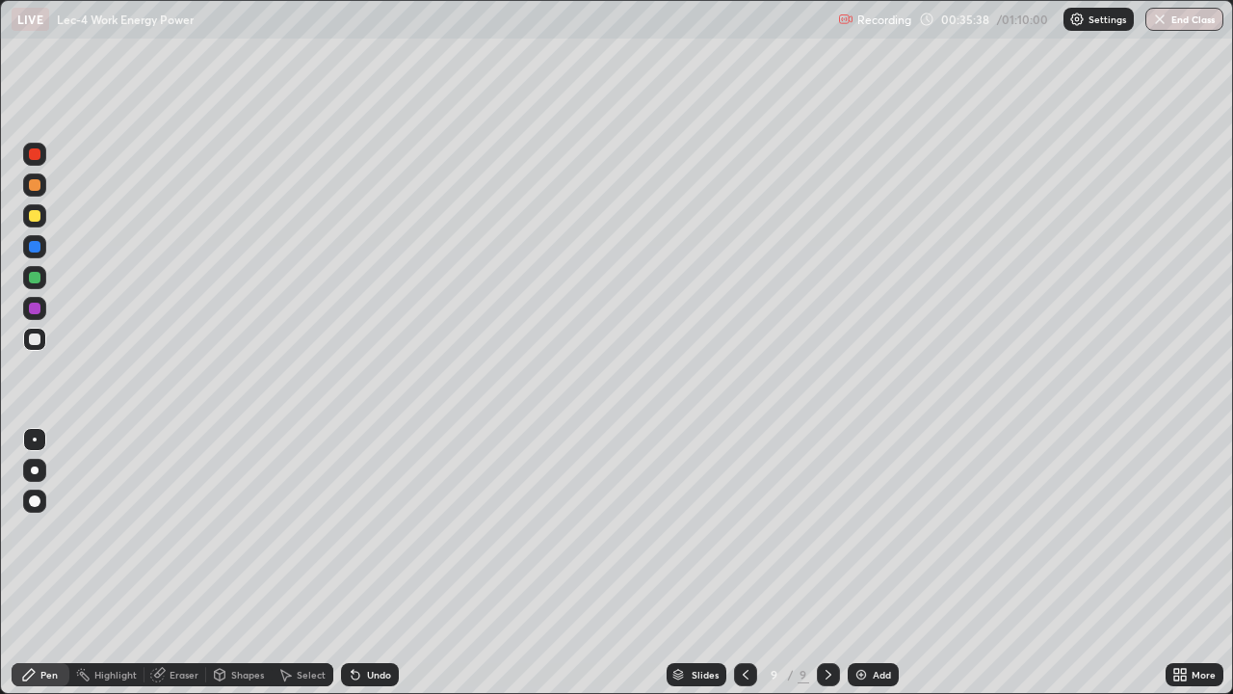
click at [164, 563] on div "Eraser" at bounding box center [176, 674] width 62 height 23
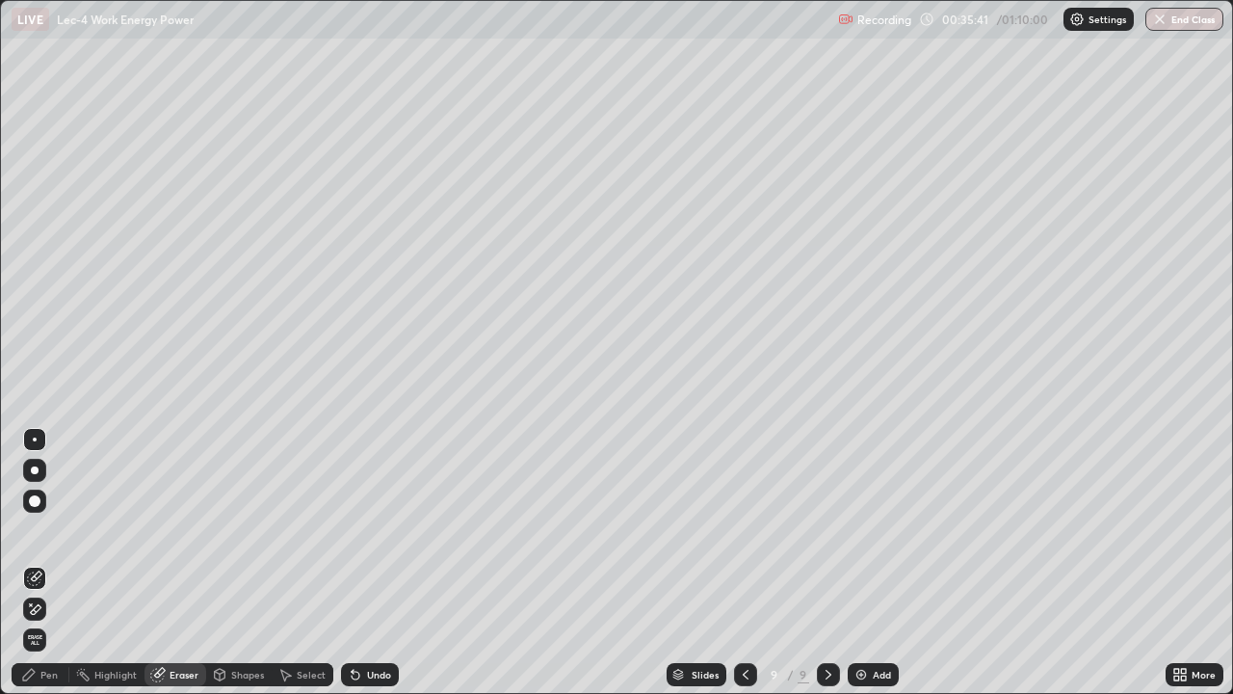
click at [38, 563] on div "Pen" at bounding box center [41, 674] width 58 height 23
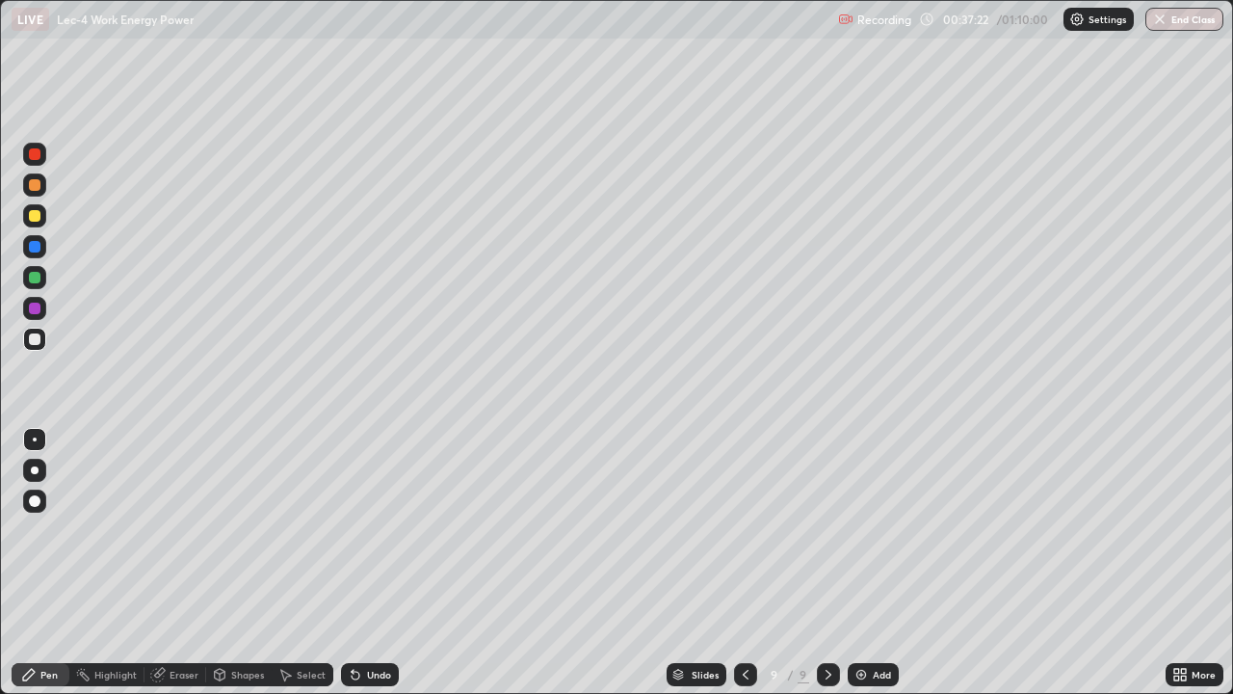
click at [822, 563] on div at bounding box center [828, 674] width 23 height 39
click at [370, 563] on div "Undo" at bounding box center [379, 675] width 24 height 10
click at [371, 563] on div "Undo" at bounding box center [379, 675] width 24 height 10
click at [301, 563] on div "Select" at bounding box center [311, 675] width 29 height 10
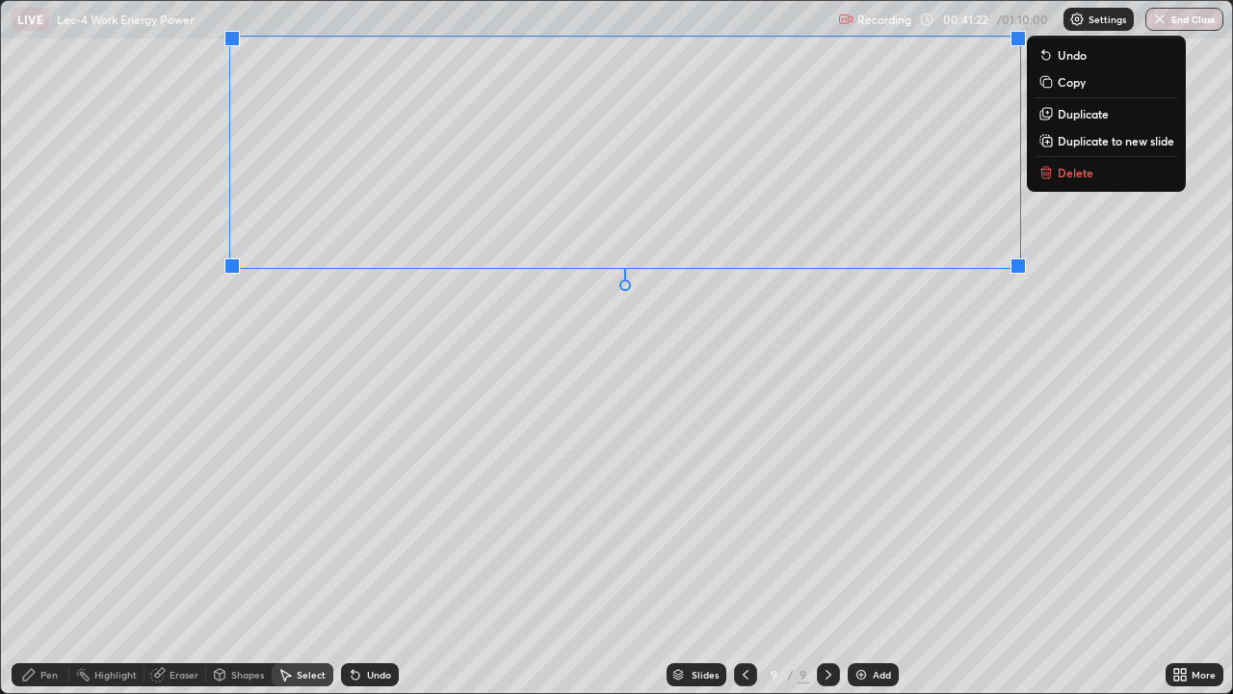
click at [1071, 144] on p "Duplicate to new slide" at bounding box center [1116, 140] width 117 height 15
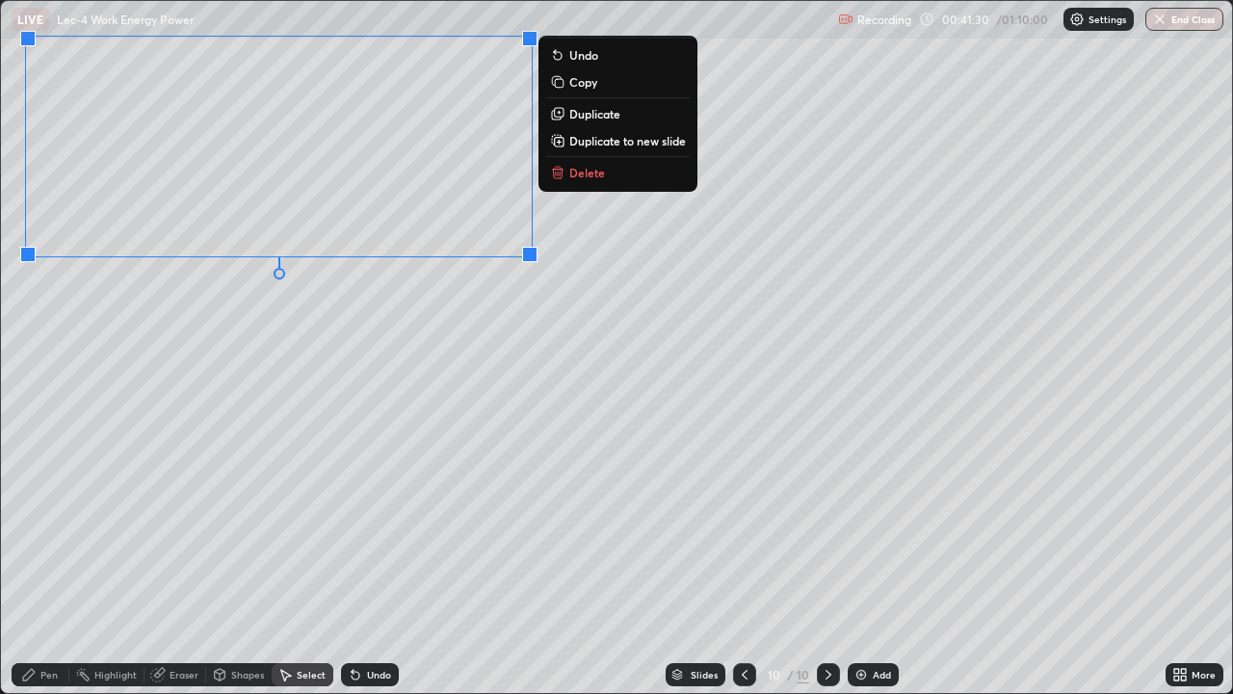
click at [41, 563] on div "Pen" at bounding box center [48, 675] width 17 height 10
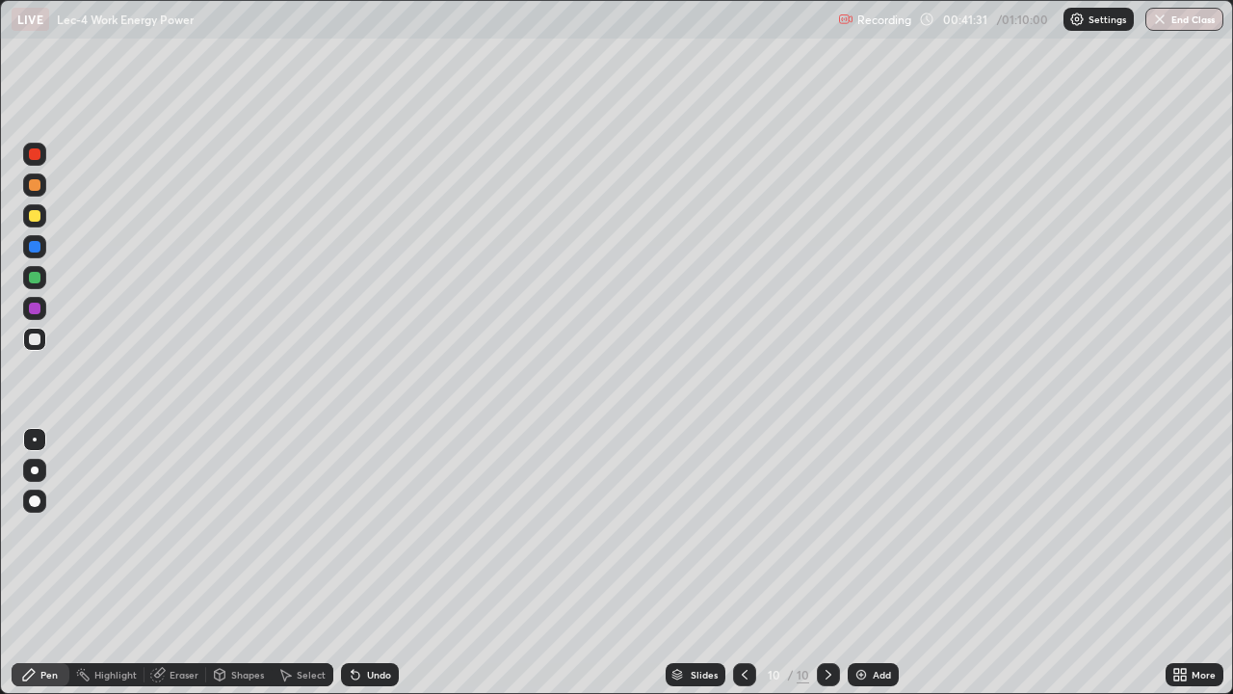
click at [35, 276] on div at bounding box center [35, 278] width 12 height 12
click at [178, 563] on div "Eraser" at bounding box center [184, 675] width 29 height 10
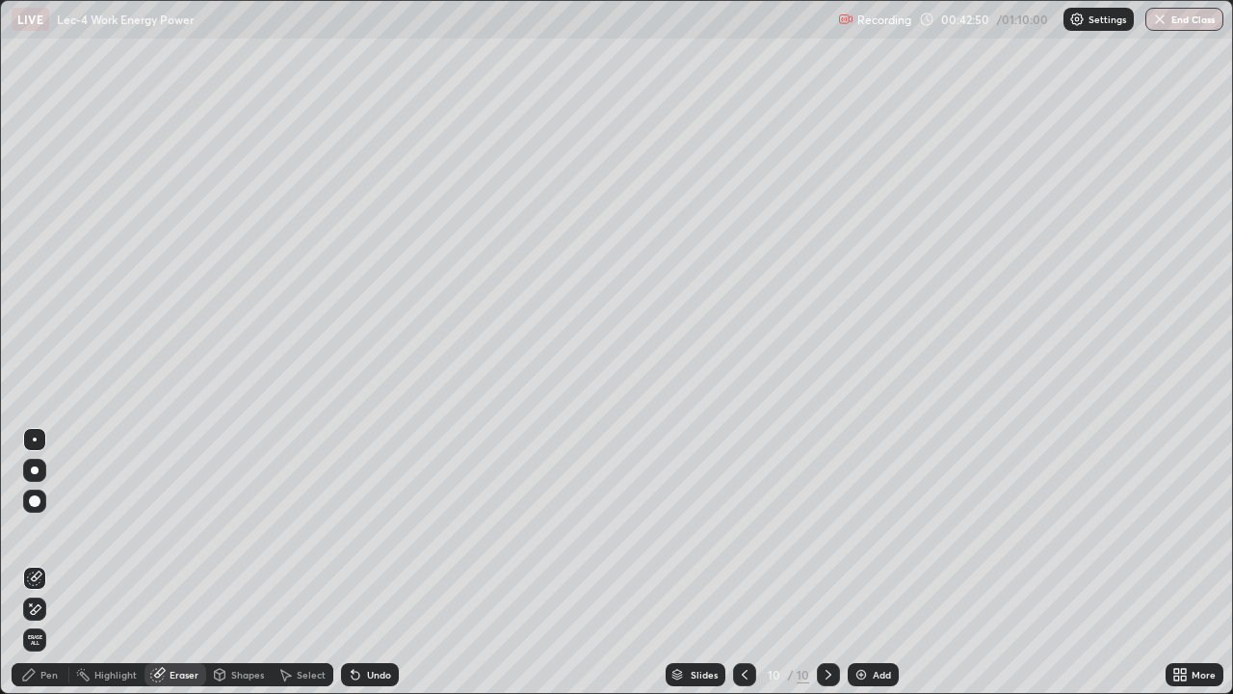
click at [44, 563] on div "Pen" at bounding box center [41, 674] width 58 height 23
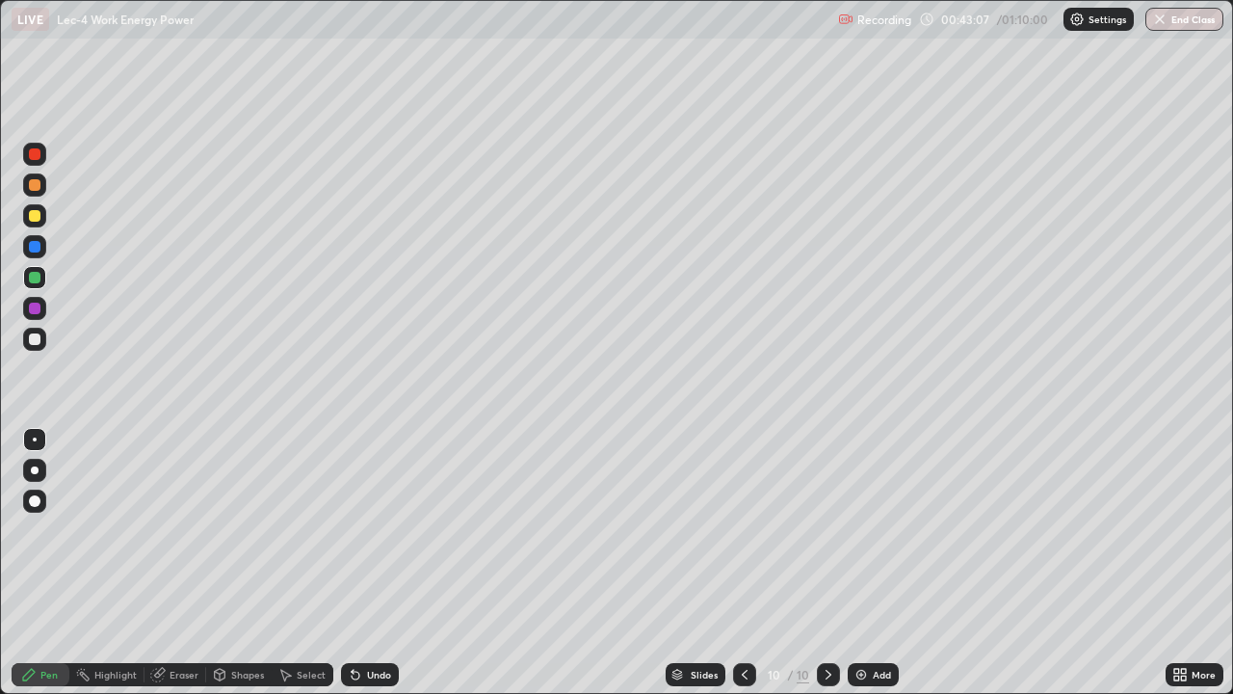
click at [876, 563] on div "Add" at bounding box center [873, 674] width 51 height 23
click at [367, 563] on div "Undo" at bounding box center [379, 675] width 24 height 10
click at [873, 563] on div "Add" at bounding box center [882, 675] width 18 height 10
click at [371, 563] on div "Undo" at bounding box center [379, 675] width 24 height 10
click at [877, 563] on div "Add" at bounding box center [882, 675] width 18 height 10
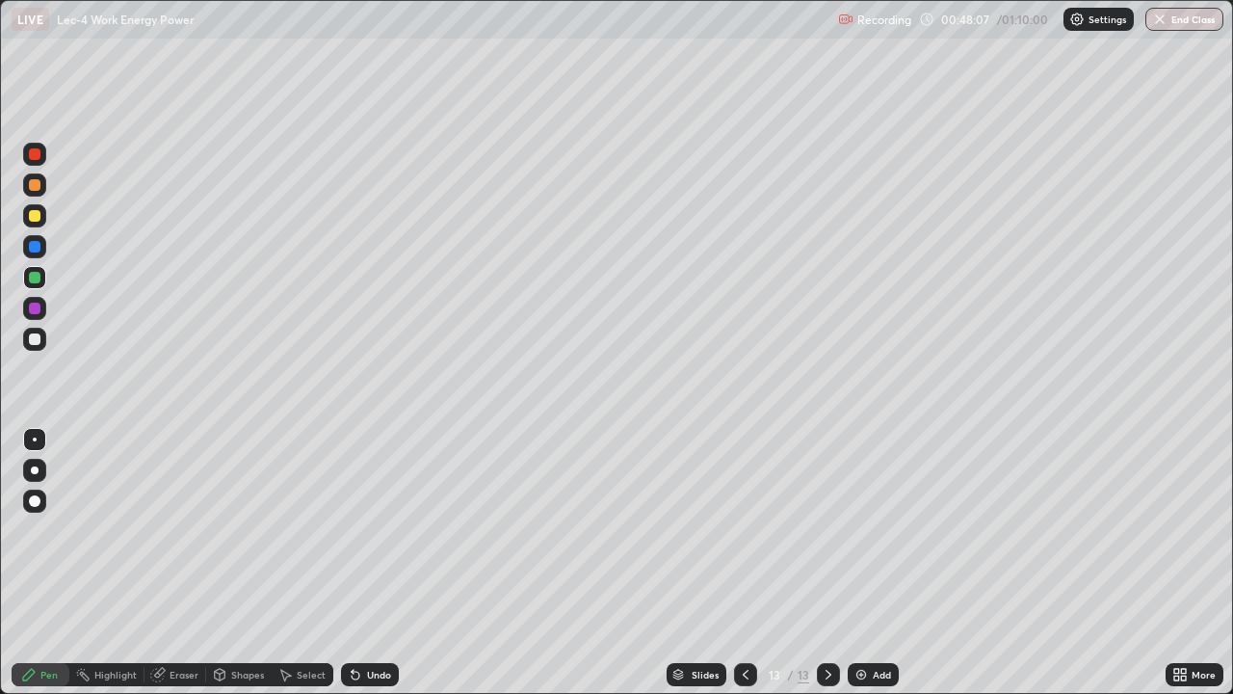
click at [37, 341] on div at bounding box center [35, 339] width 12 height 12
click at [379, 563] on div "Undo" at bounding box center [379, 675] width 24 height 10
click at [309, 563] on div "Select" at bounding box center [311, 675] width 29 height 10
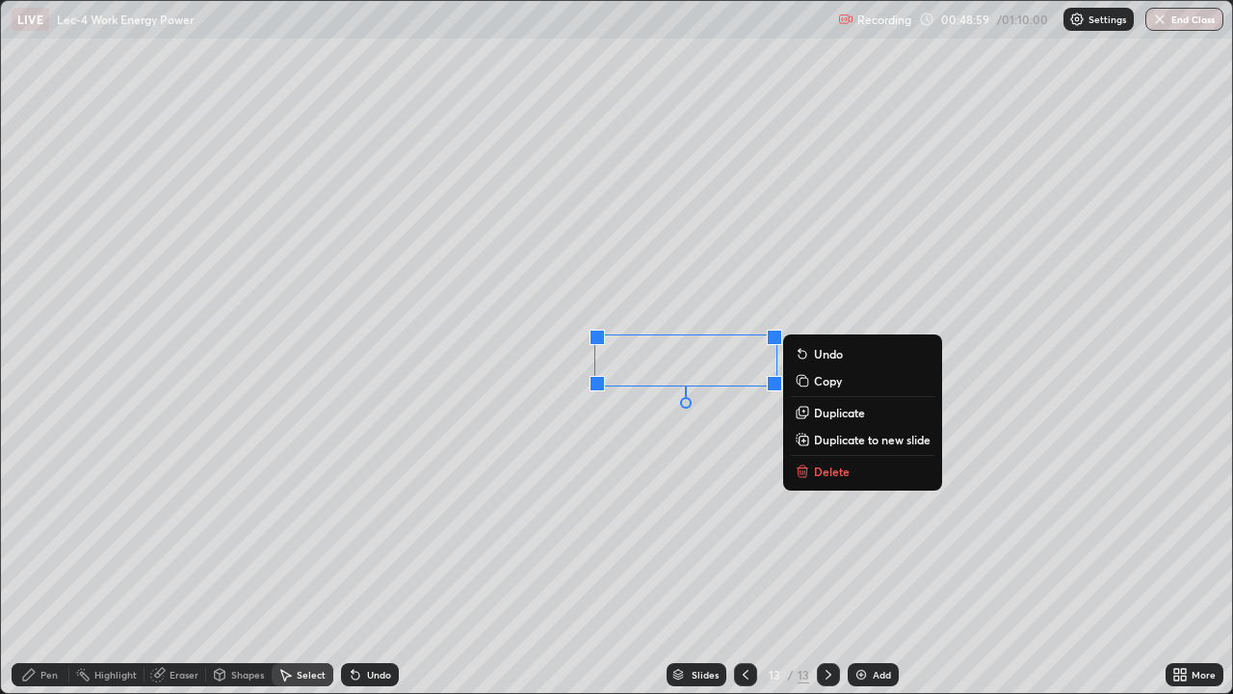
click at [40, 563] on div "Pen" at bounding box center [48, 675] width 17 height 10
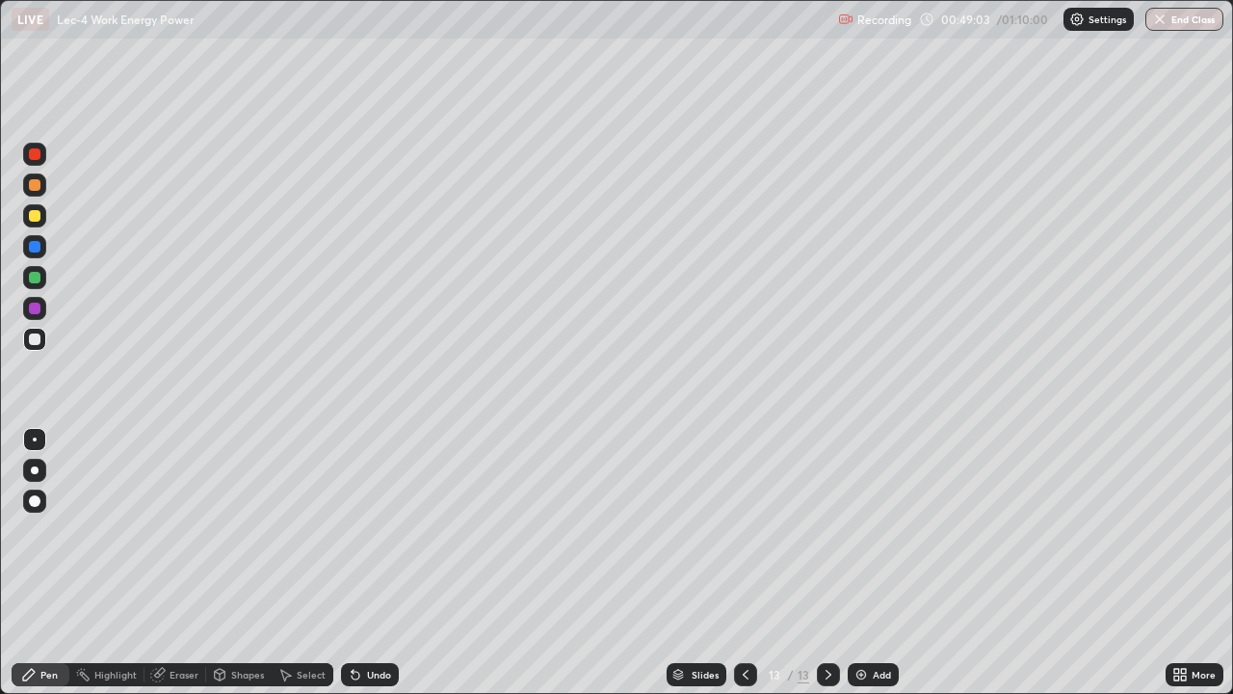
click at [368, 563] on div "Undo" at bounding box center [370, 674] width 58 height 23
click at [371, 563] on div "Undo" at bounding box center [379, 675] width 24 height 10
click at [372, 563] on div "Undo" at bounding box center [379, 675] width 24 height 10
click at [304, 563] on div "Select" at bounding box center [303, 674] width 62 height 23
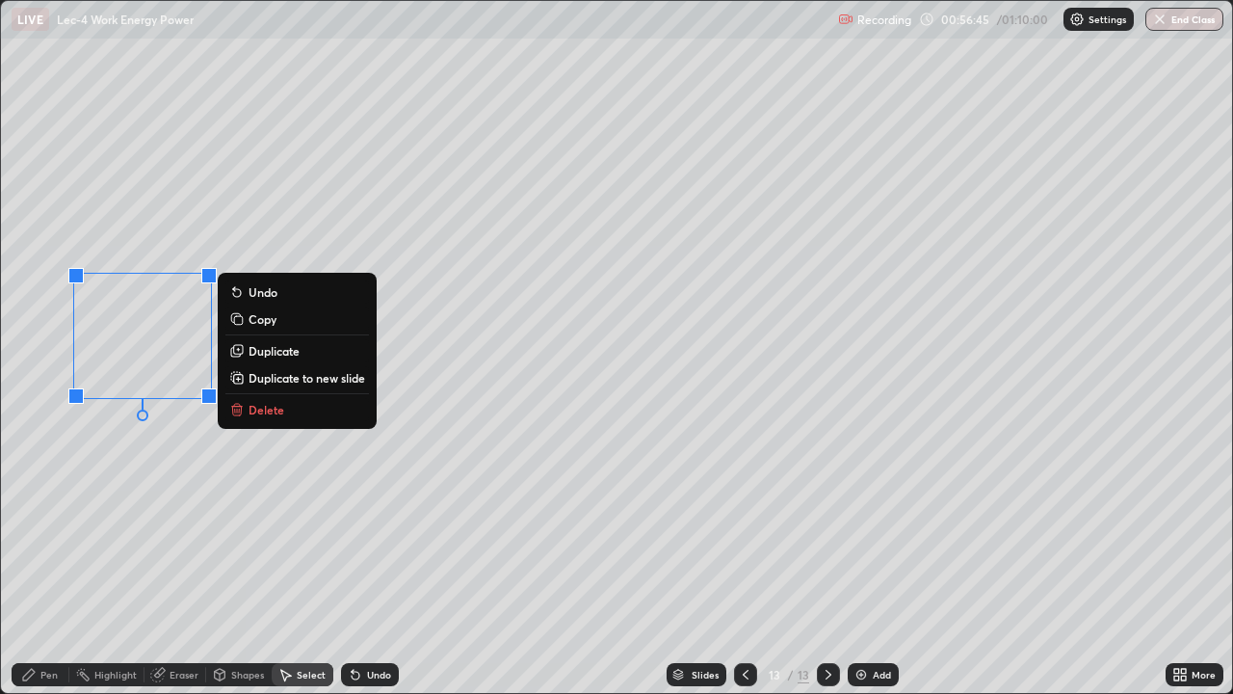
click at [269, 410] on p "Delete" at bounding box center [267, 409] width 36 height 15
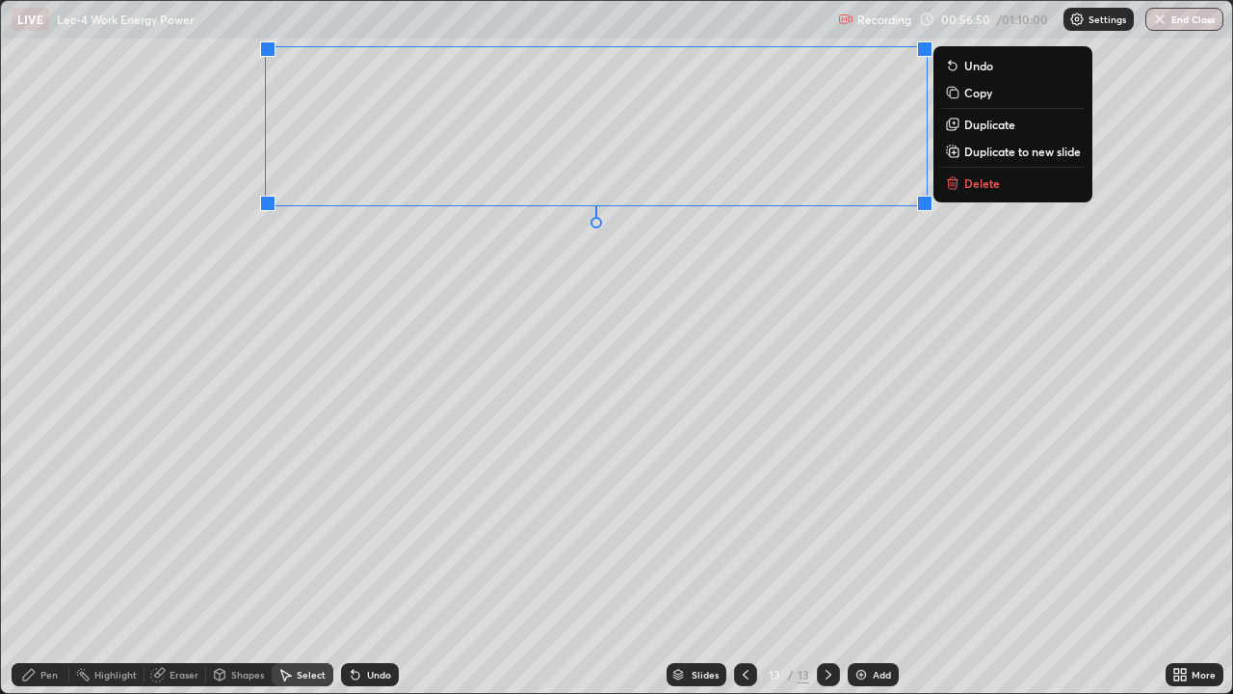
click at [991, 152] on p "Duplicate to new slide" at bounding box center [1022, 151] width 117 height 15
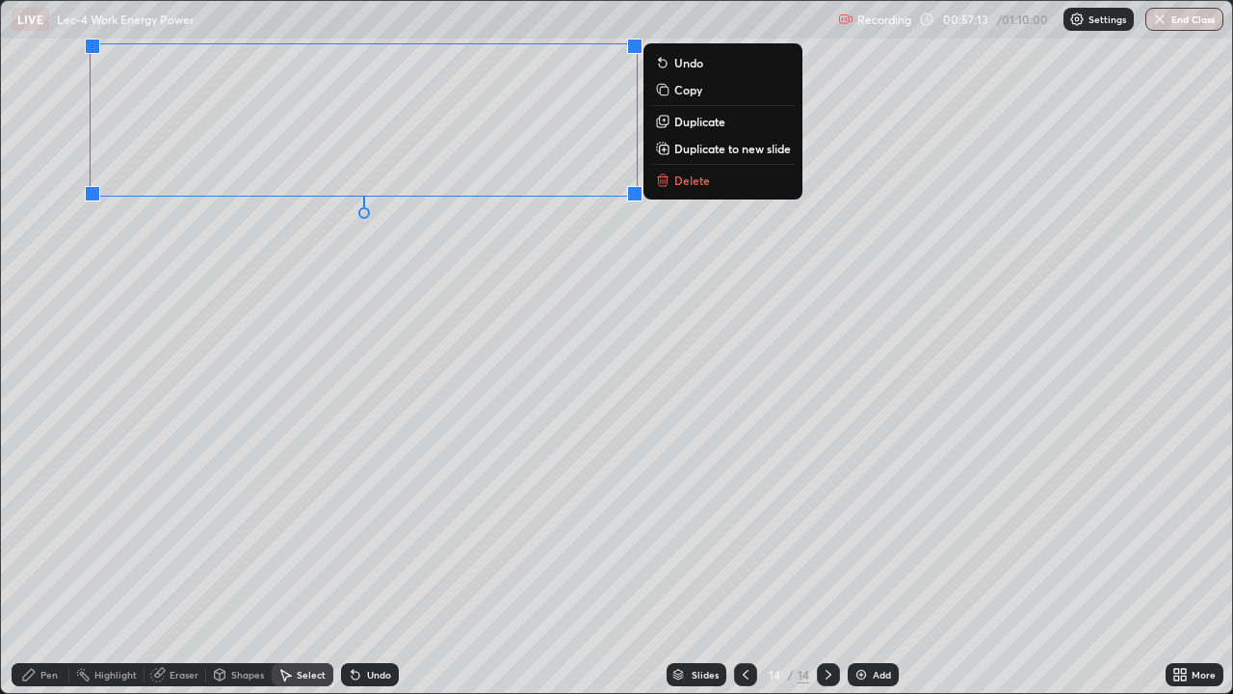
click at [132, 404] on div "0 ° Undo Copy Duplicate Duplicate to new slide Delete" at bounding box center [616, 347] width 1231 height 692
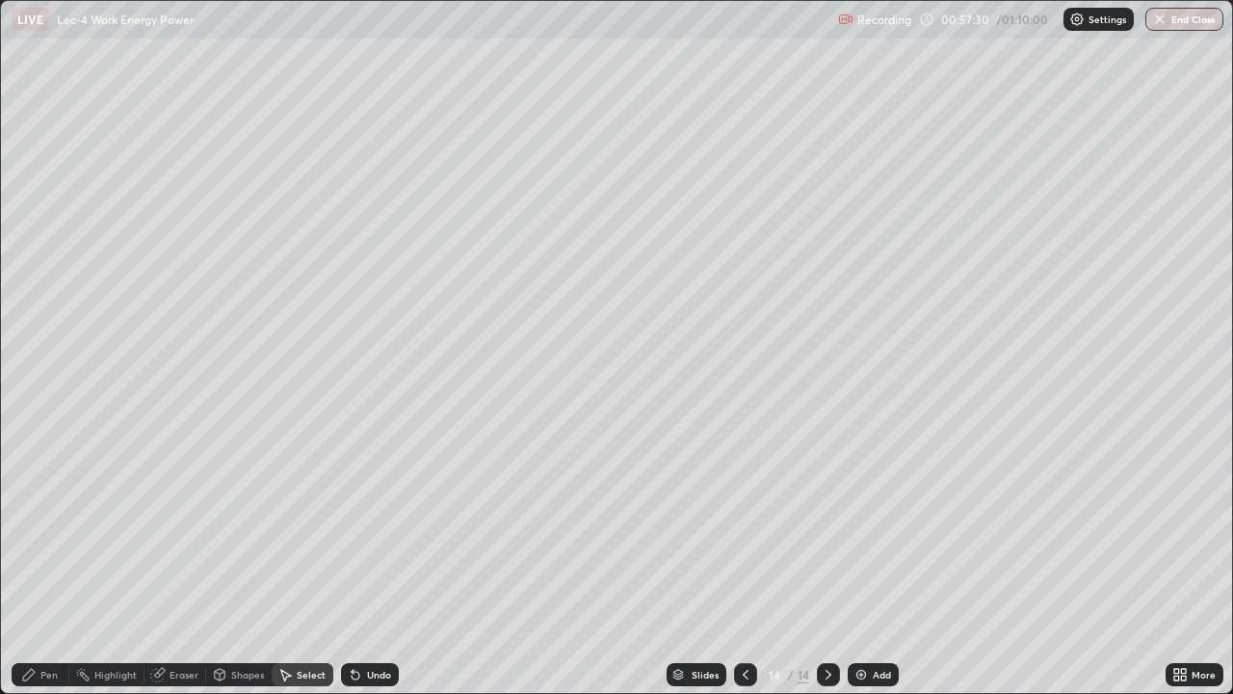
click at [37, 563] on icon at bounding box center [28, 674] width 15 height 15
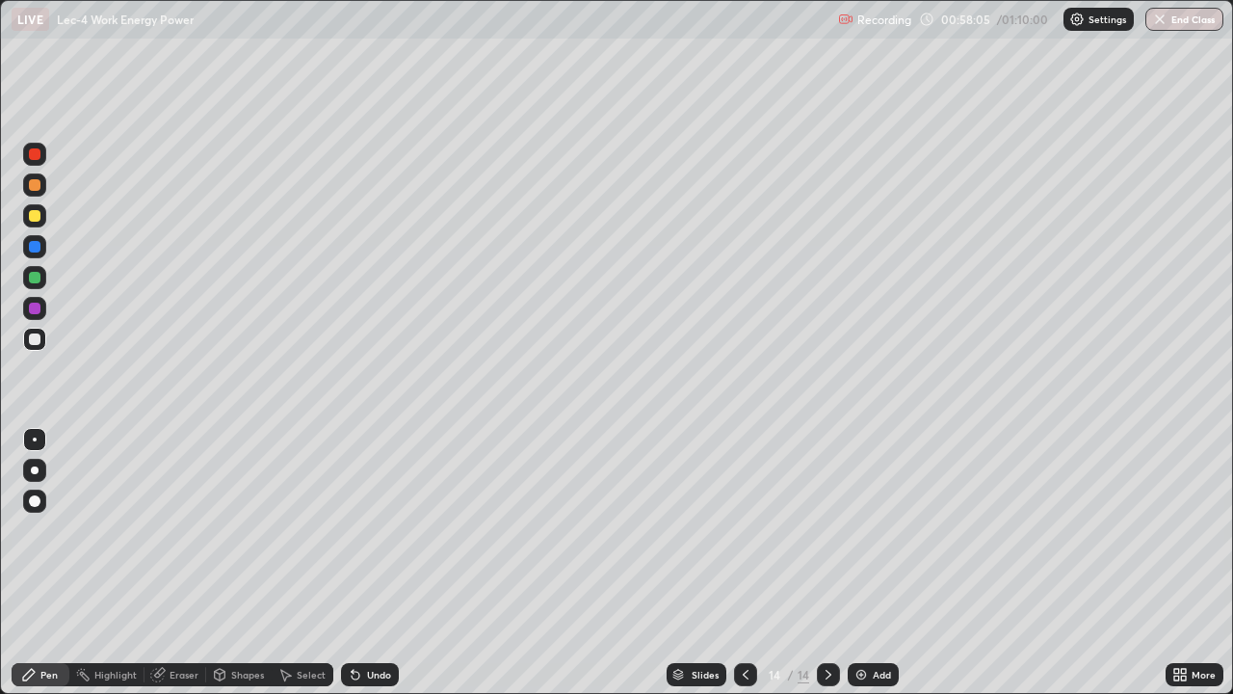
click at [371, 563] on div "Undo" at bounding box center [370, 674] width 58 height 23
click at [369, 563] on div "Undo" at bounding box center [370, 674] width 58 height 23
click at [370, 563] on div "Undo" at bounding box center [370, 674] width 58 height 23
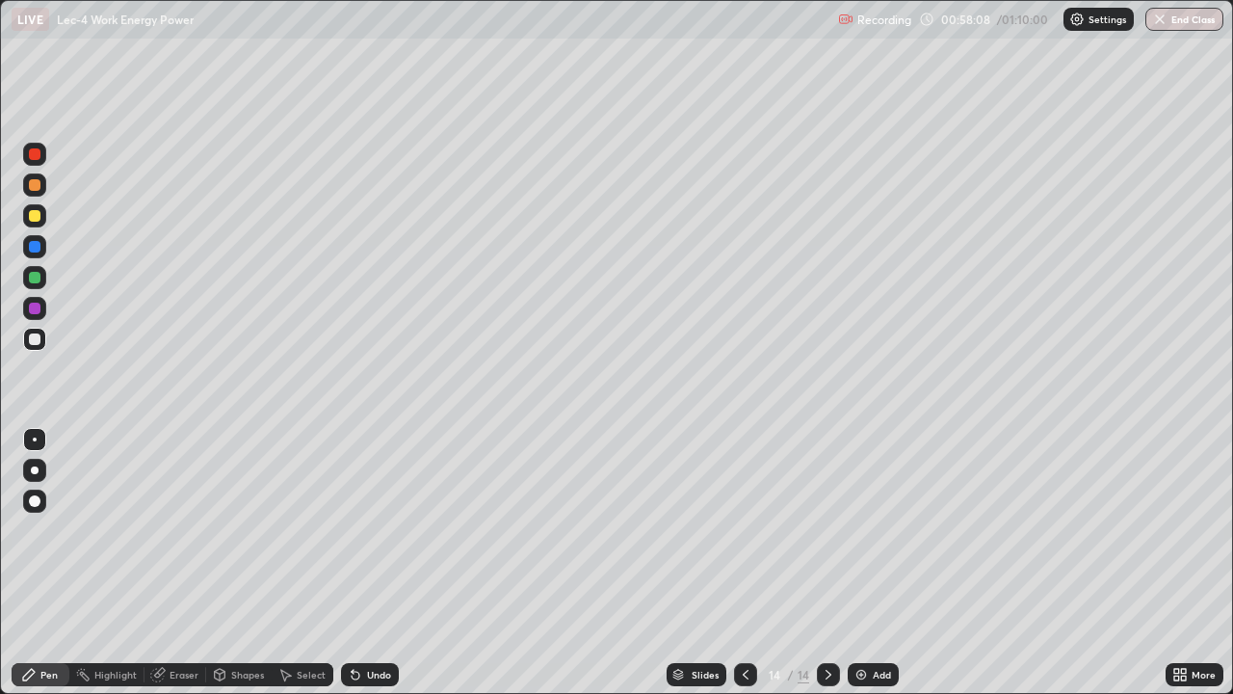
click at [367, 563] on div "Undo" at bounding box center [370, 674] width 58 height 23
click at [745, 563] on icon at bounding box center [745, 674] width 15 height 15
click at [36, 281] on div at bounding box center [35, 278] width 12 height 12
click at [379, 563] on div "Undo" at bounding box center [379, 675] width 24 height 10
click at [743, 563] on icon at bounding box center [745, 674] width 15 height 15
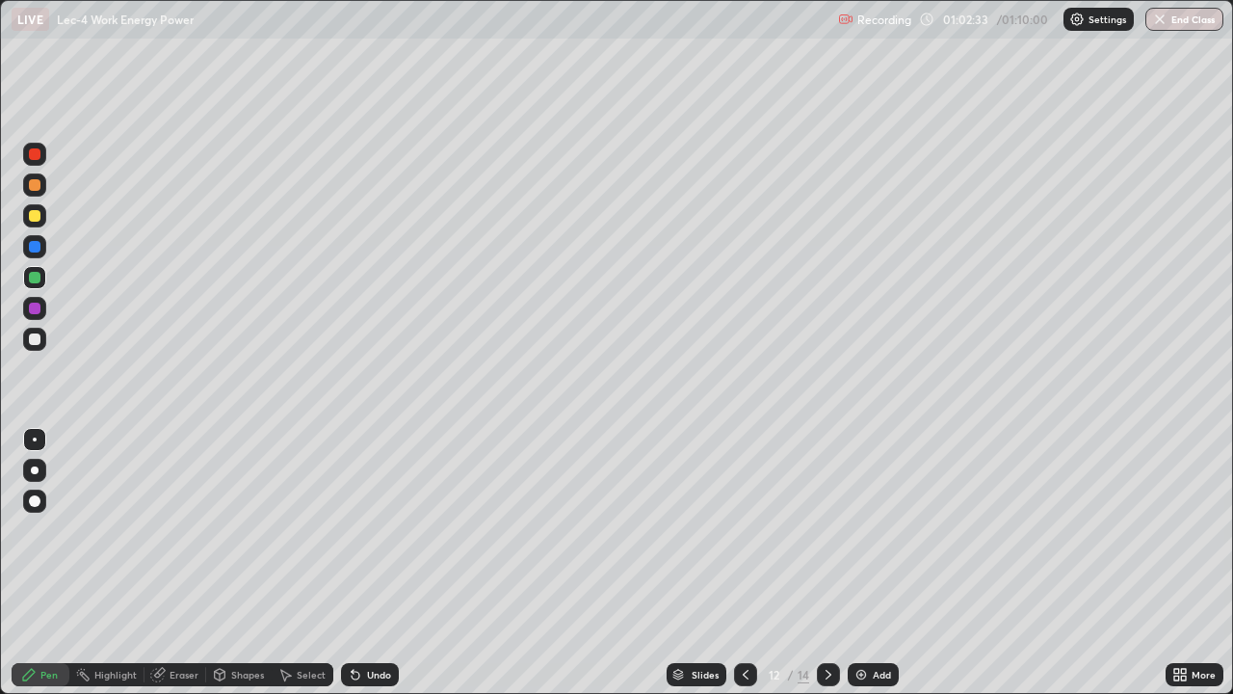
click at [827, 563] on icon at bounding box center [829, 675] width 6 height 10
click at [828, 563] on icon at bounding box center [828, 674] width 15 height 15
click at [747, 563] on icon at bounding box center [745, 674] width 15 height 15
click at [824, 563] on icon at bounding box center [828, 674] width 15 height 15
click at [882, 563] on div "Add" at bounding box center [882, 675] width 18 height 10
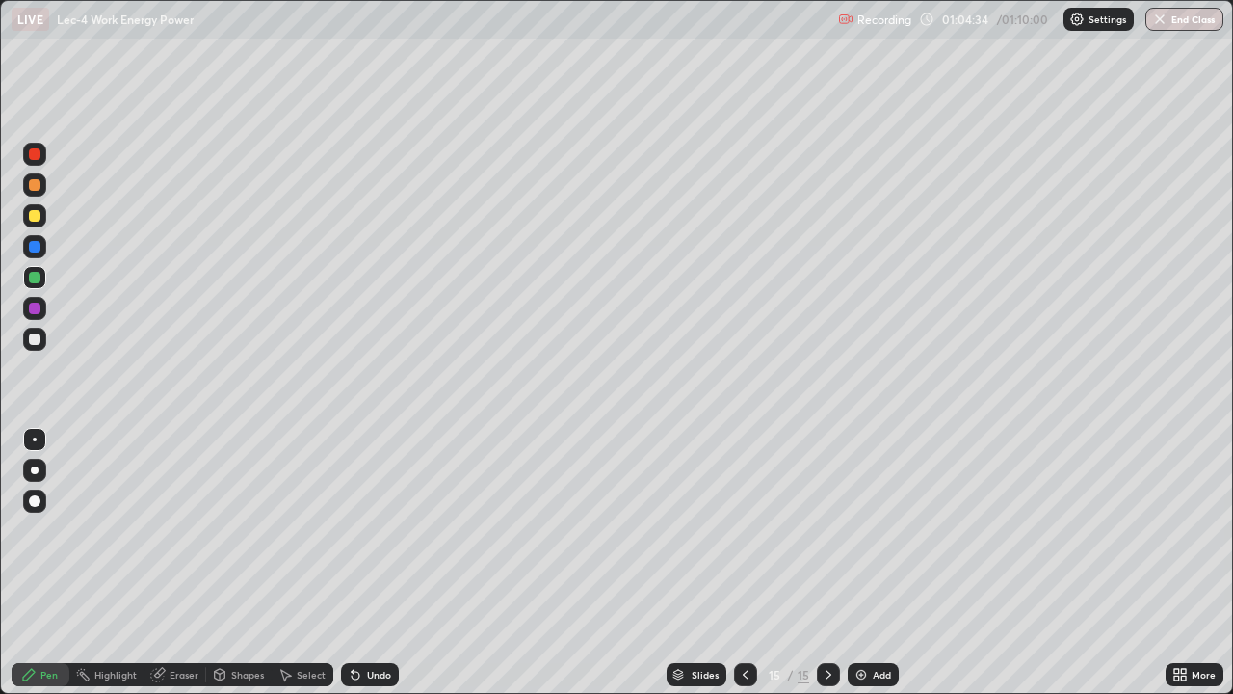
click at [34, 341] on div at bounding box center [35, 339] width 12 height 12
click at [373, 563] on div "Undo" at bounding box center [379, 675] width 24 height 10
click at [367, 563] on div "Undo" at bounding box center [379, 675] width 24 height 10
click at [363, 563] on div "Undo" at bounding box center [370, 674] width 58 height 23
click at [367, 563] on div "Undo" at bounding box center [379, 675] width 24 height 10
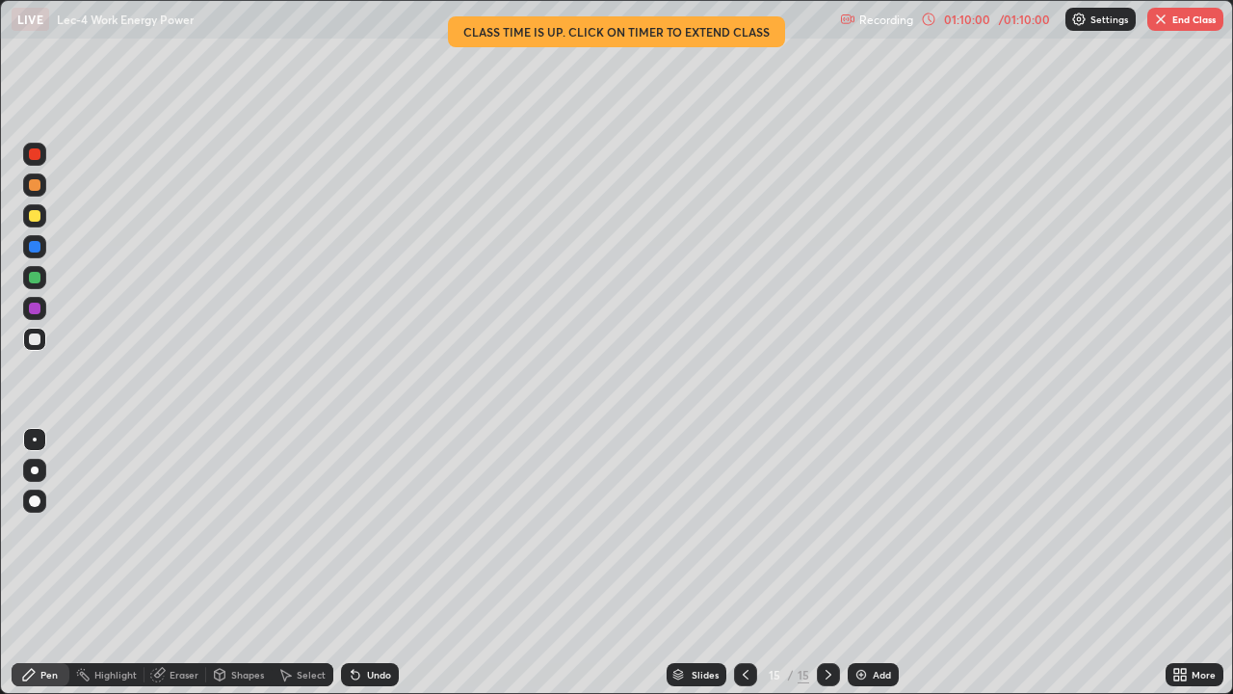
click at [1189, 21] on button "End Class" at bounding box center [1185, 19] width 76 height 23
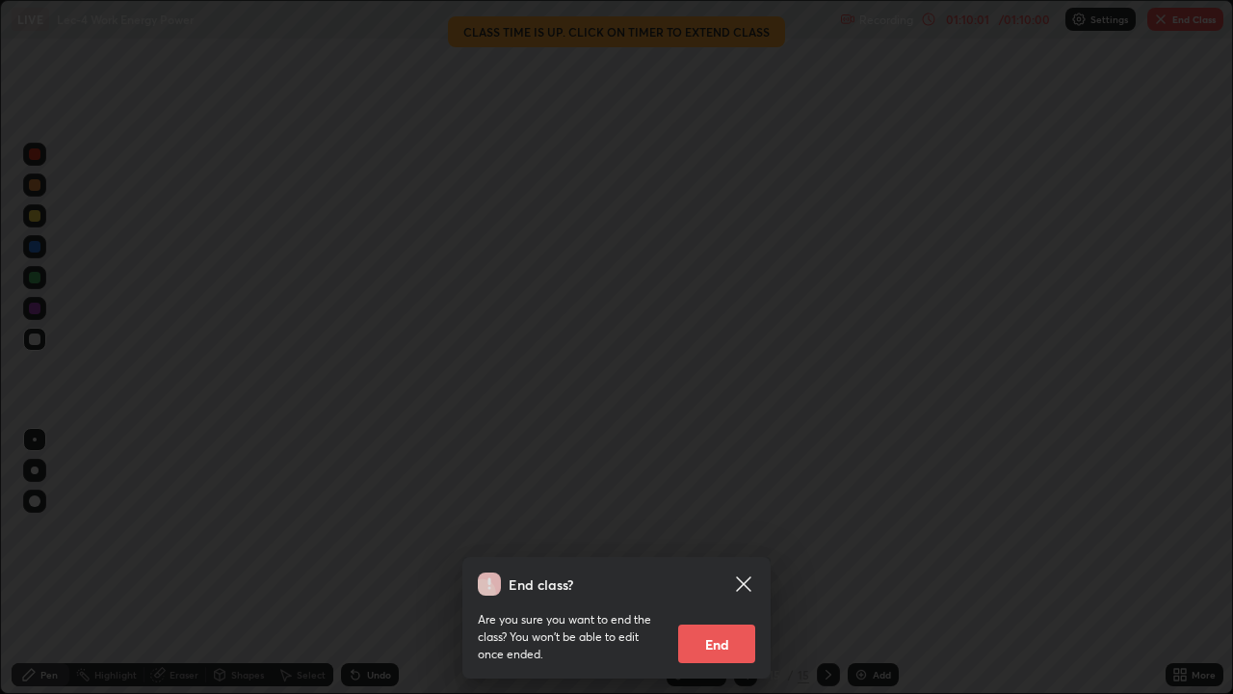
click at [732, 563] on button "End" at bounding box center [716, 643] width 77 height 39
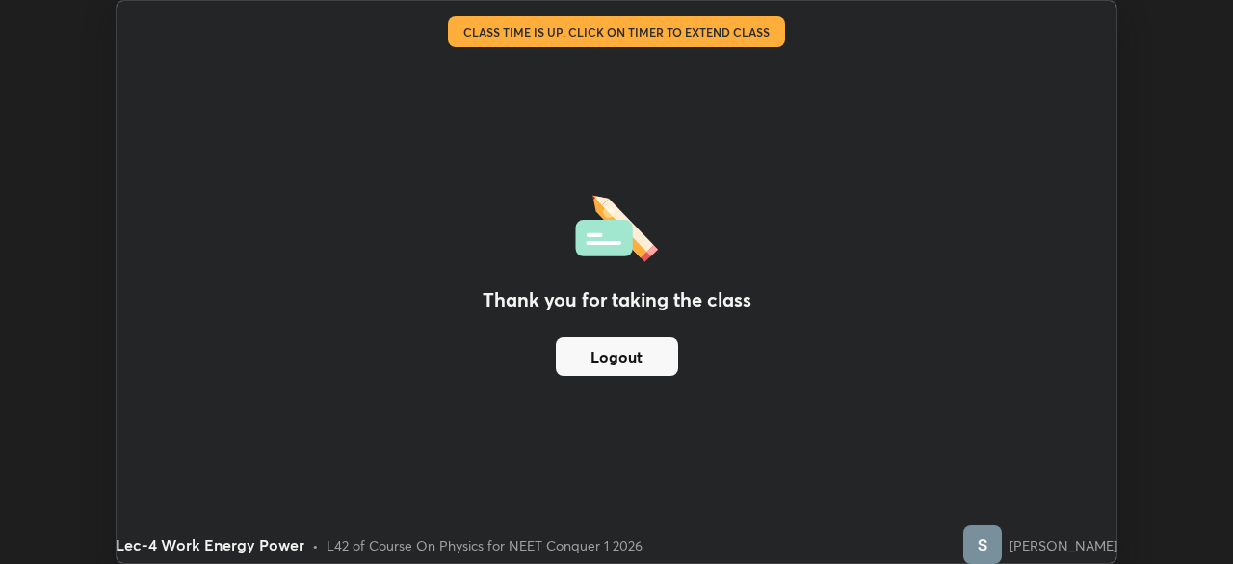
scroll to position [95777, 95107]
